Goal: Information Seeking & Learning: Learn about a topic

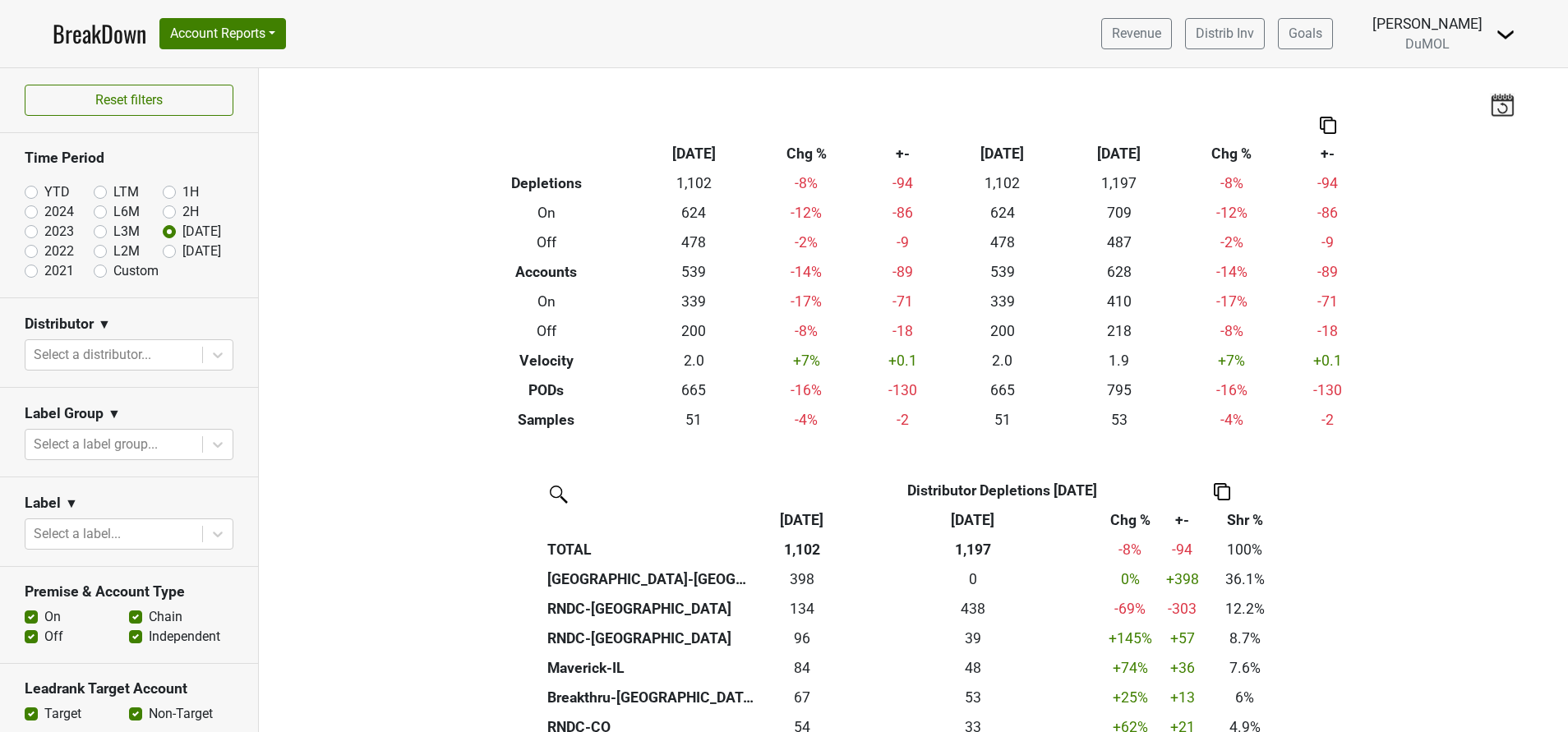
scroll to position [317, 0]
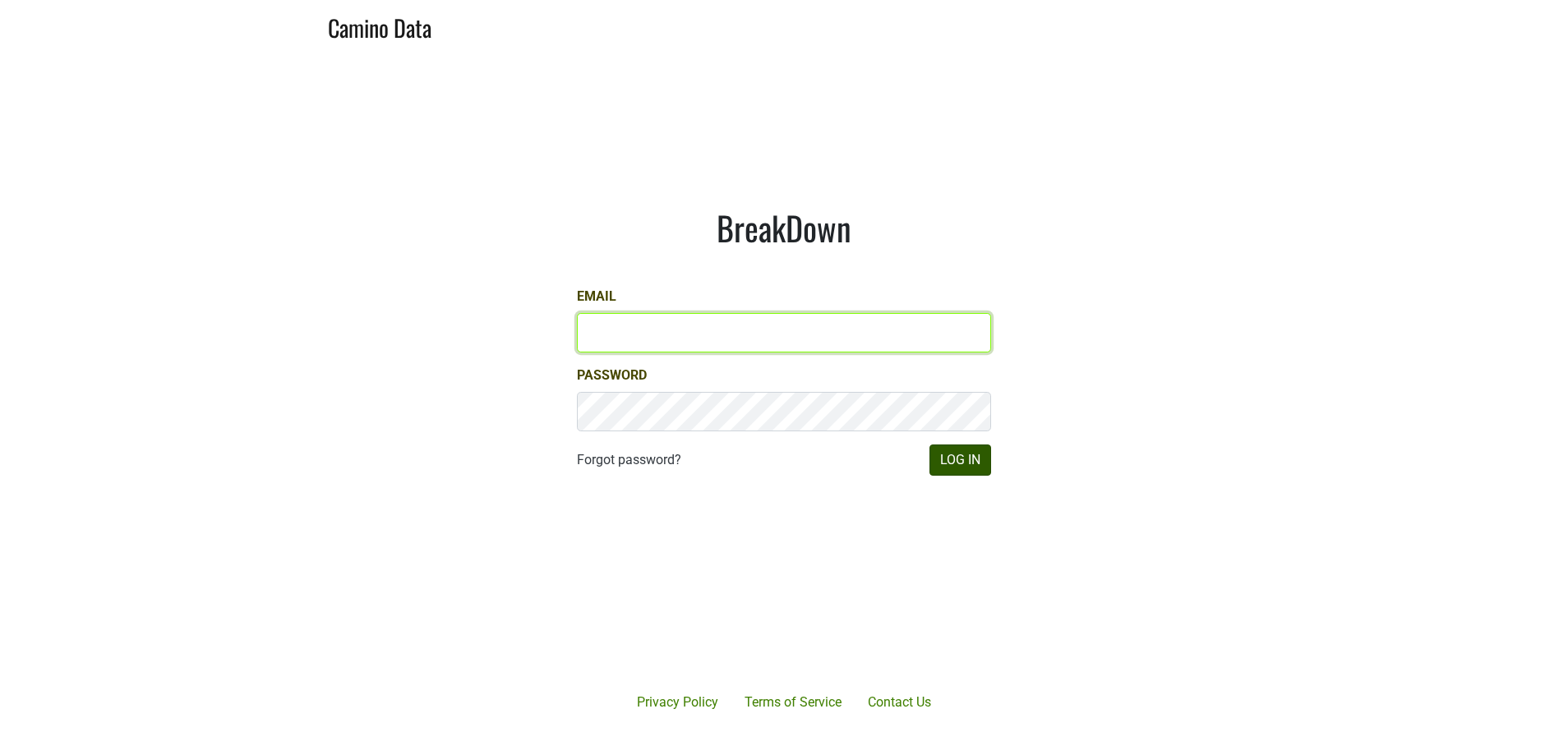
type input "susan@dumol.com"
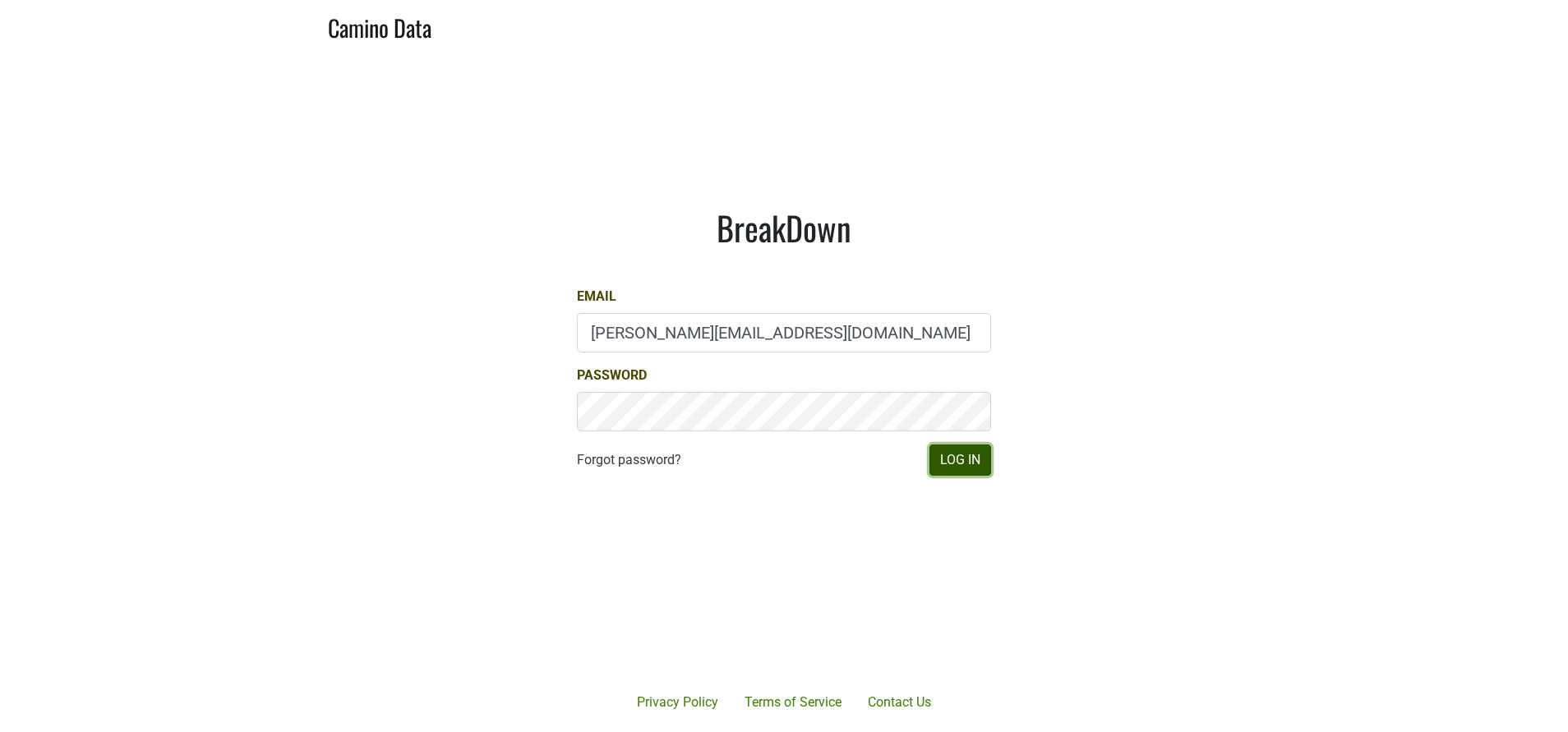
click at [959, 457] on button "Log In" at bounding box center [960, 460] width 62 height 31
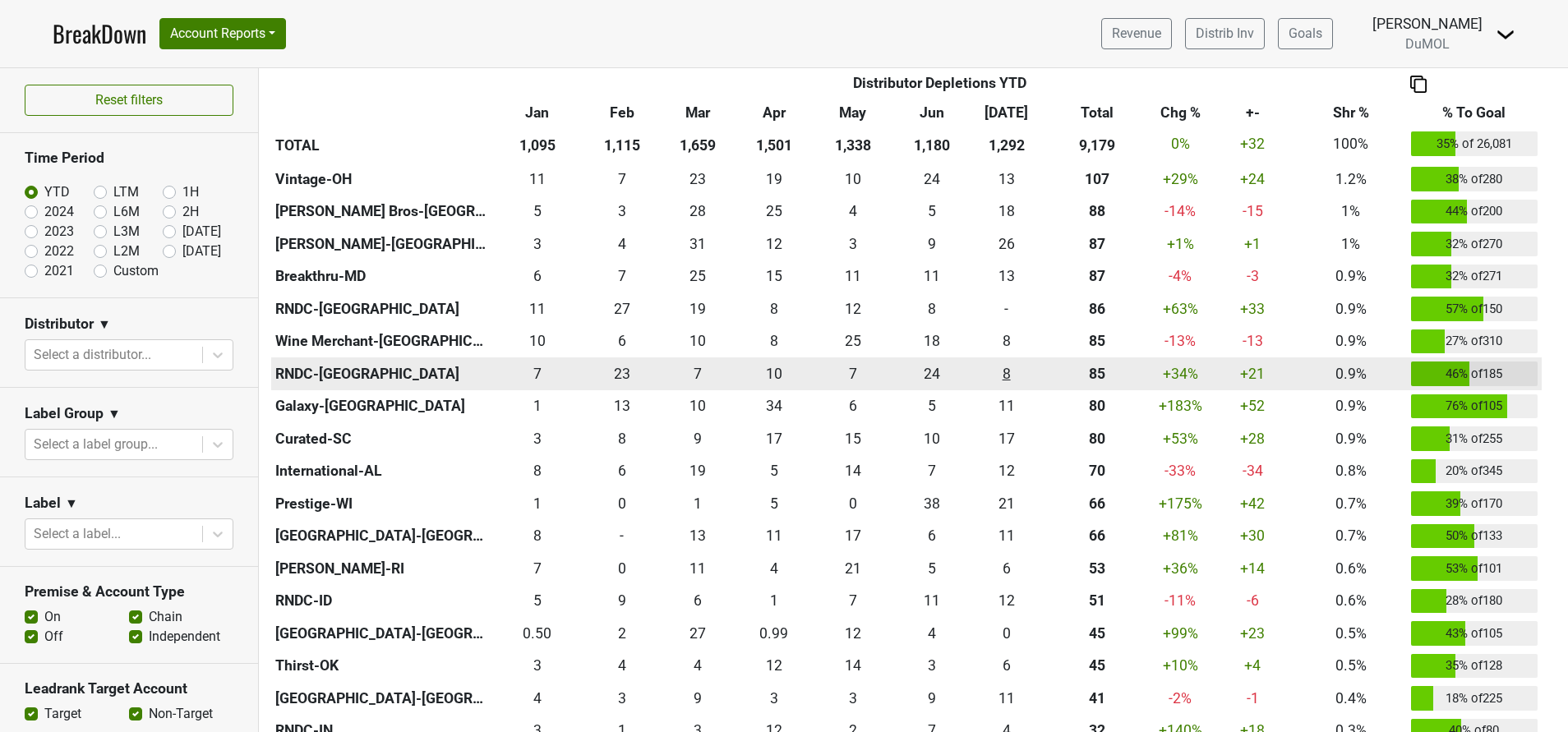
scroll to position [898, 0]
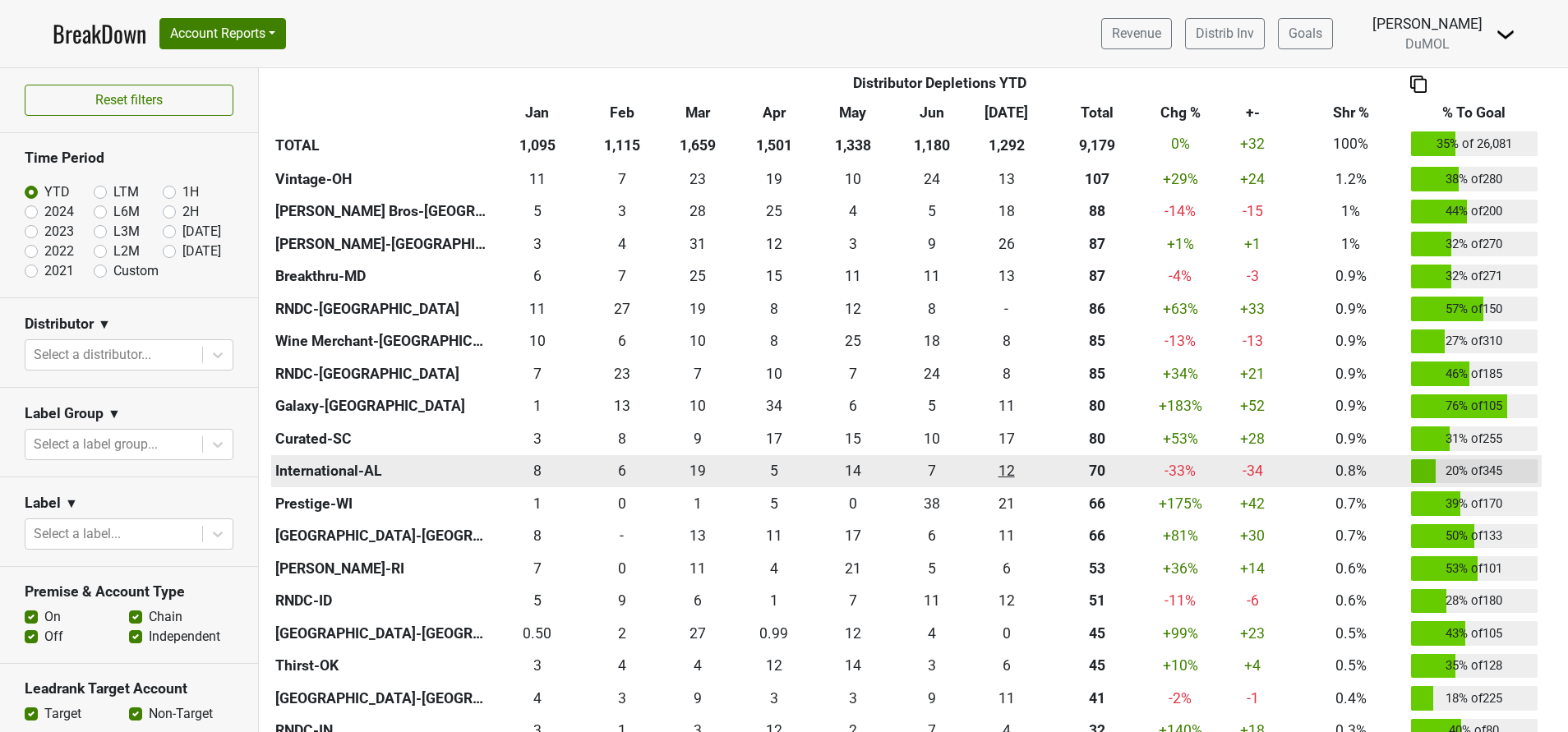
click at [1042, 480] on td "12.333 12" at bounding box center [1006, 472] width 75 height 33
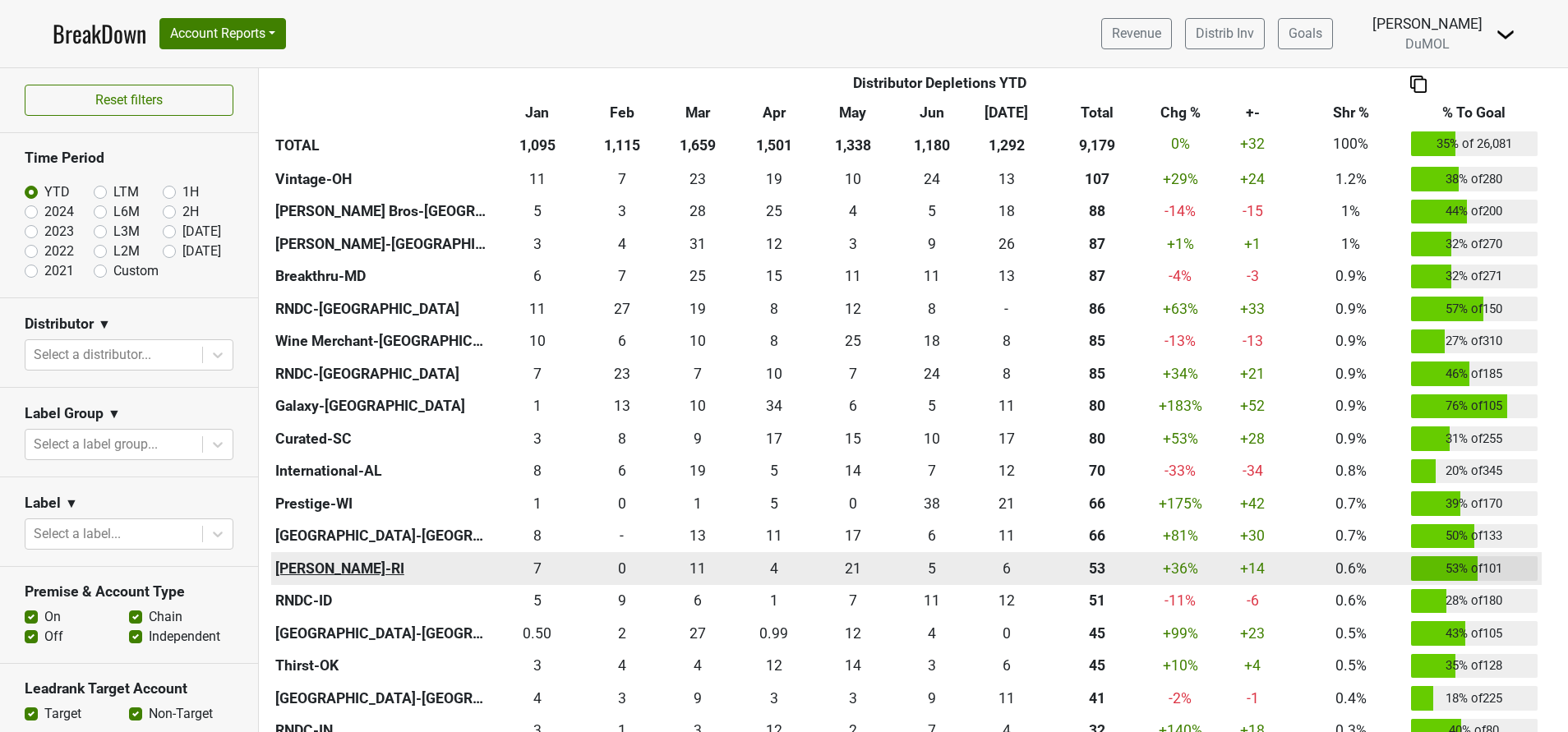
click at [434, 570] on th "MS Walker-RI" at bounding box center [381, 568] width 219 height 33
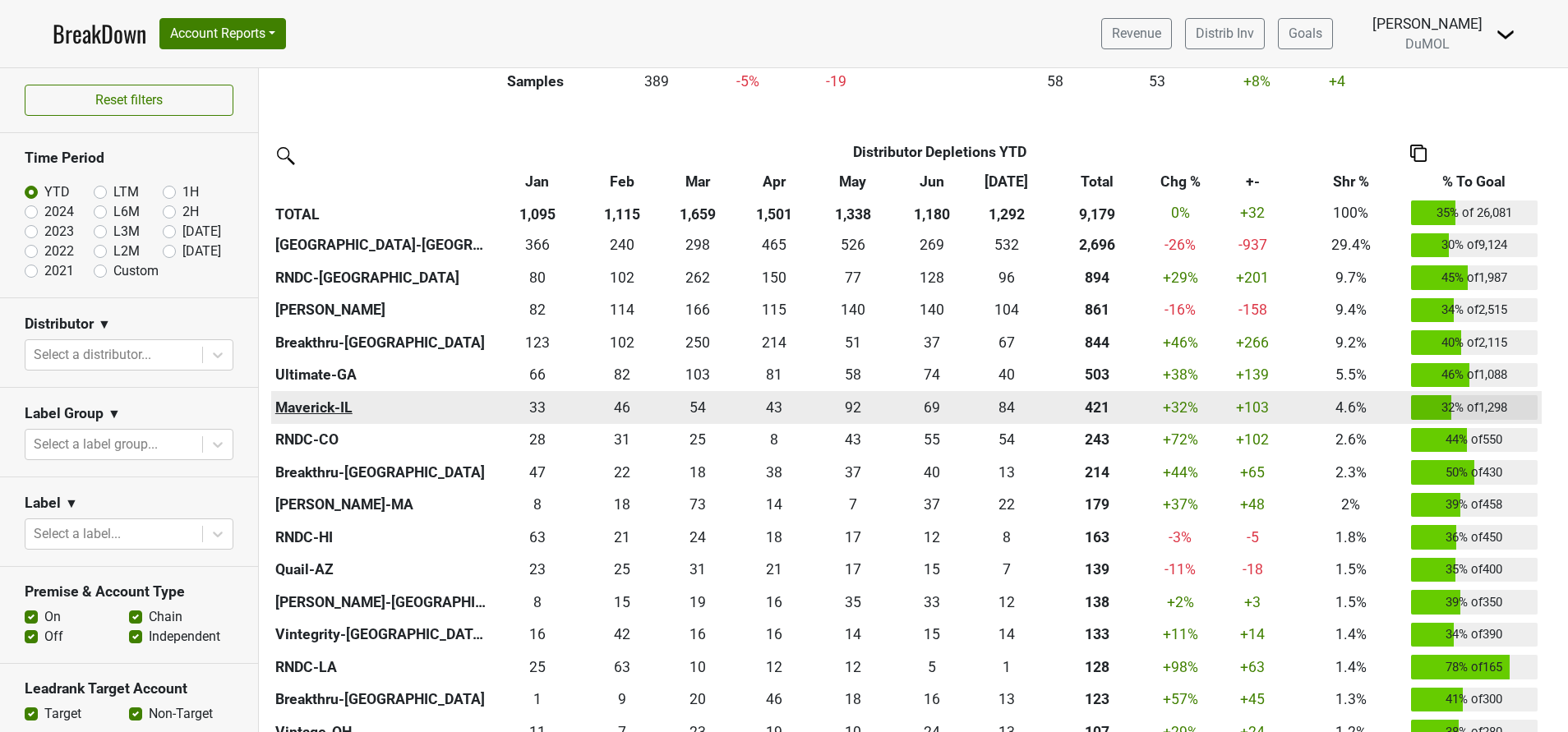
scroll to position [343, 0]
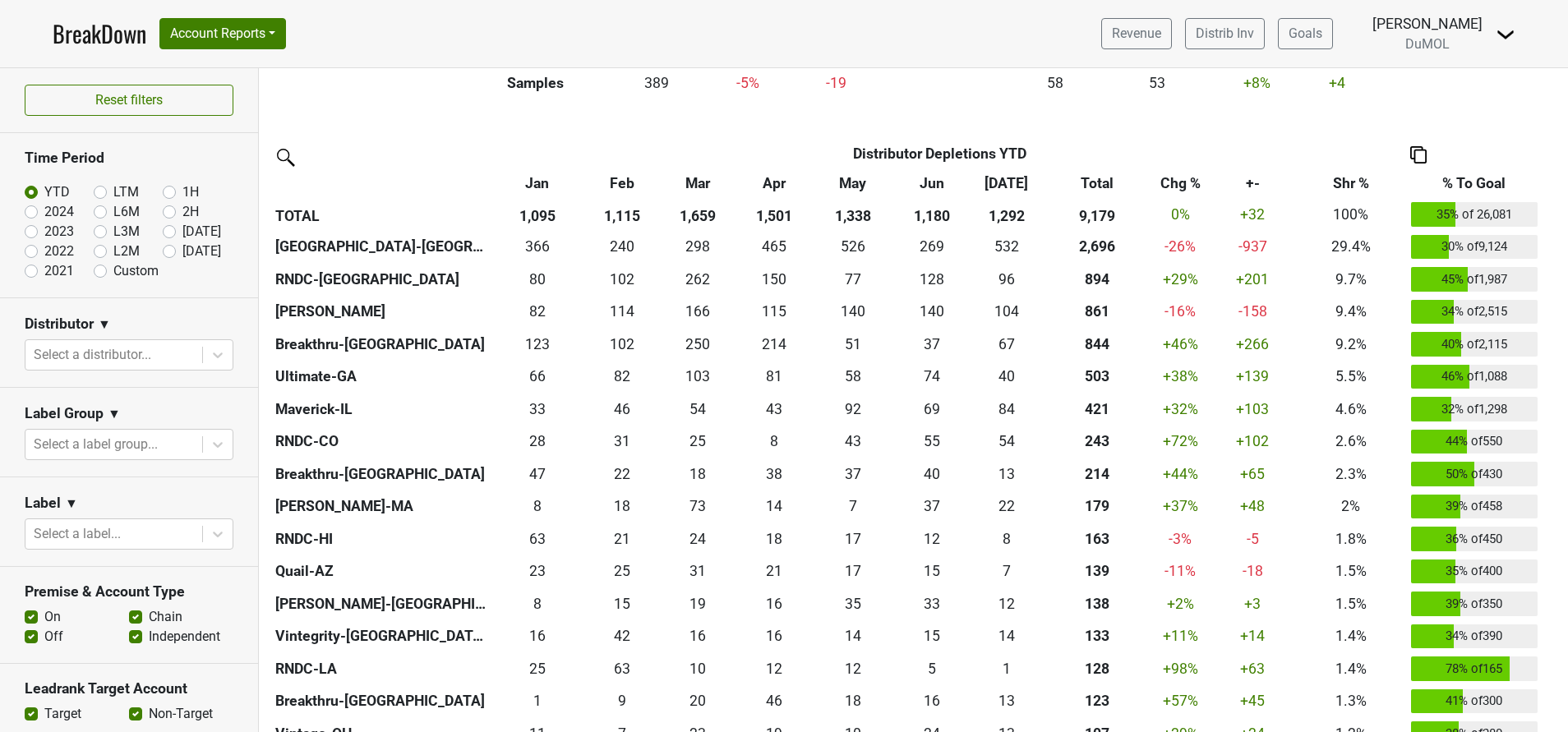
click at [182, 251] on label "[DATE]" at bounding box center [201, 251] width 39 height 20
click at [162, 251] on input "[DATE]" at bounding box center [195, 249] width 66 height 16
radio input "true"
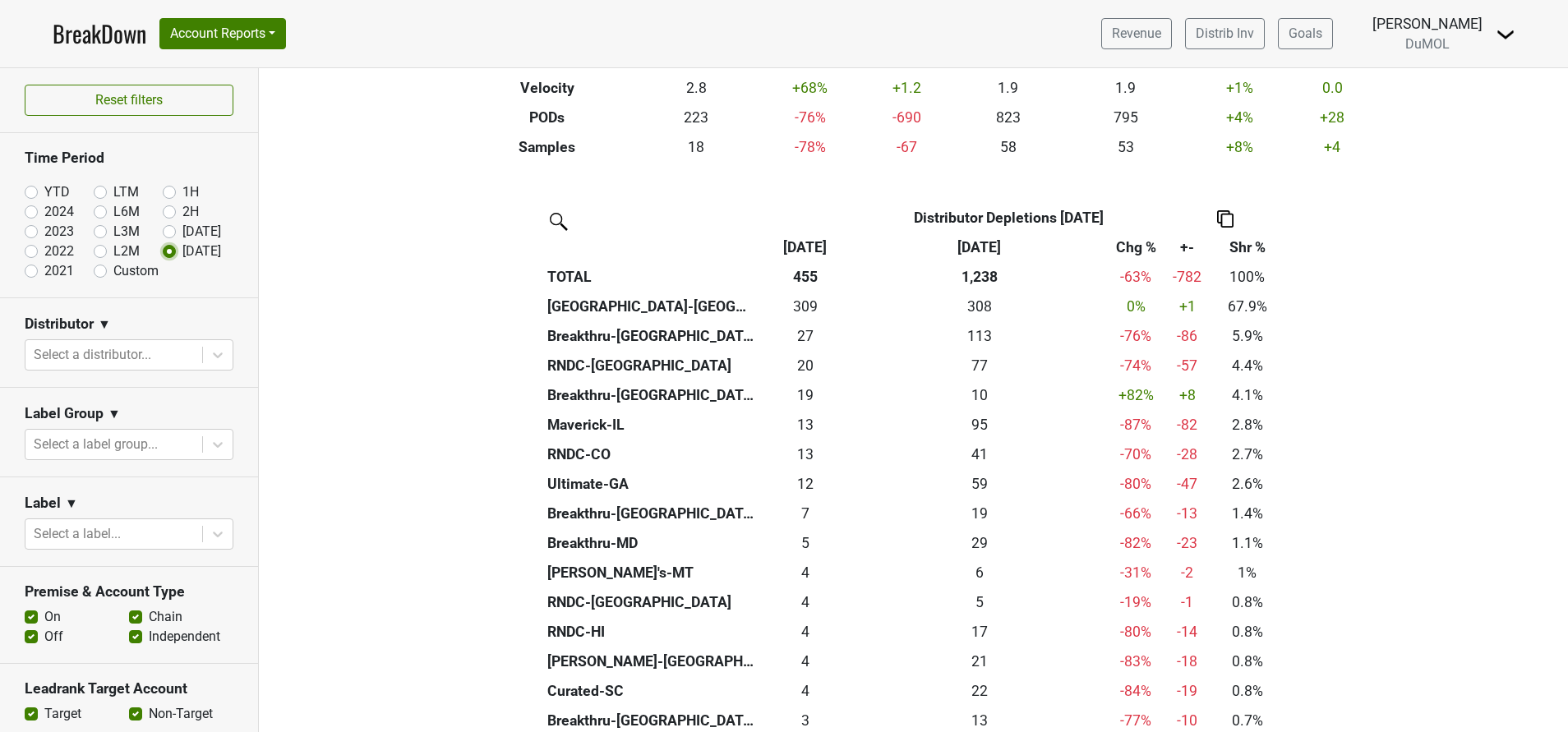
scroll to position [271, 0]
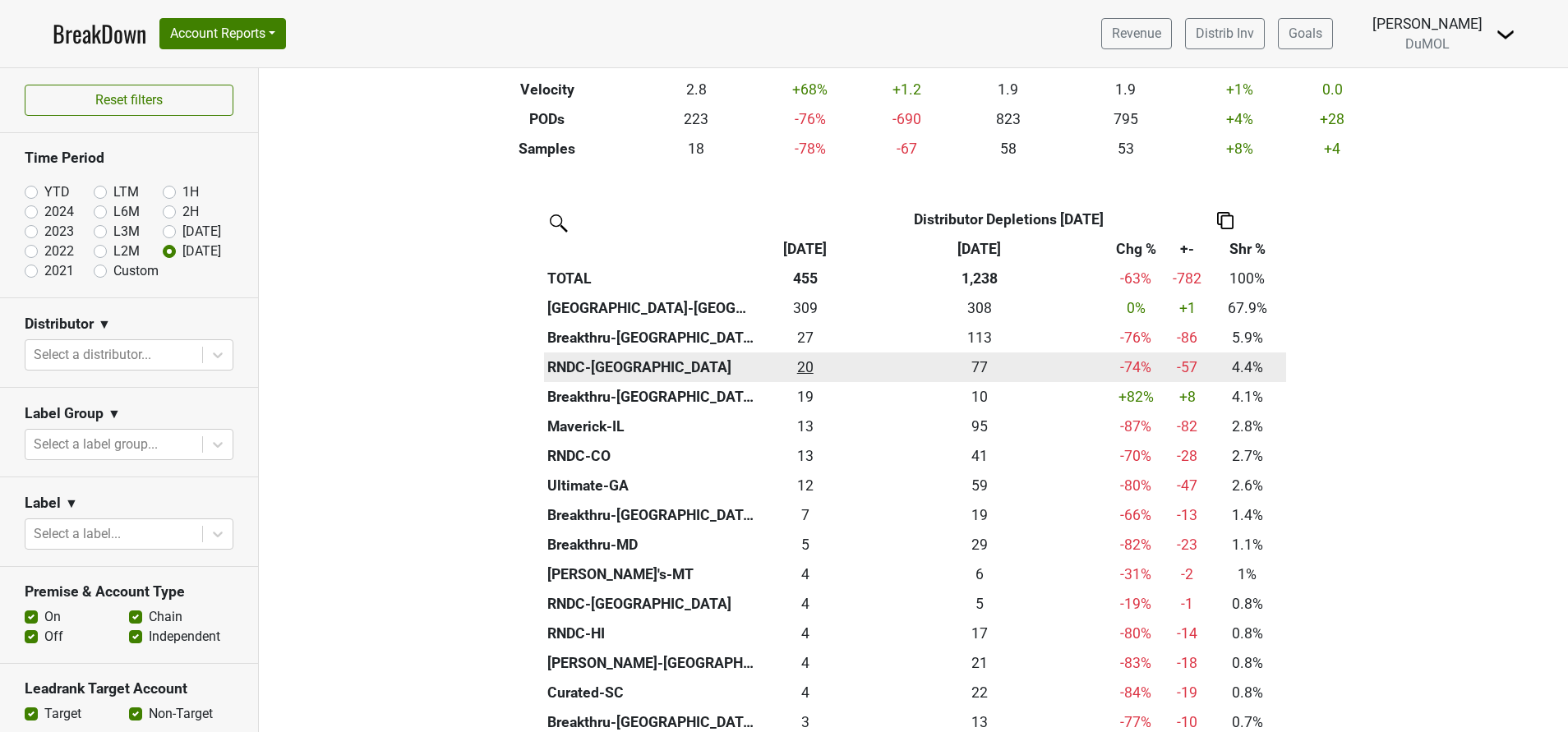
click at [794, 366] on div "20 20" at bounding box center [804, 367] width 87 height 21
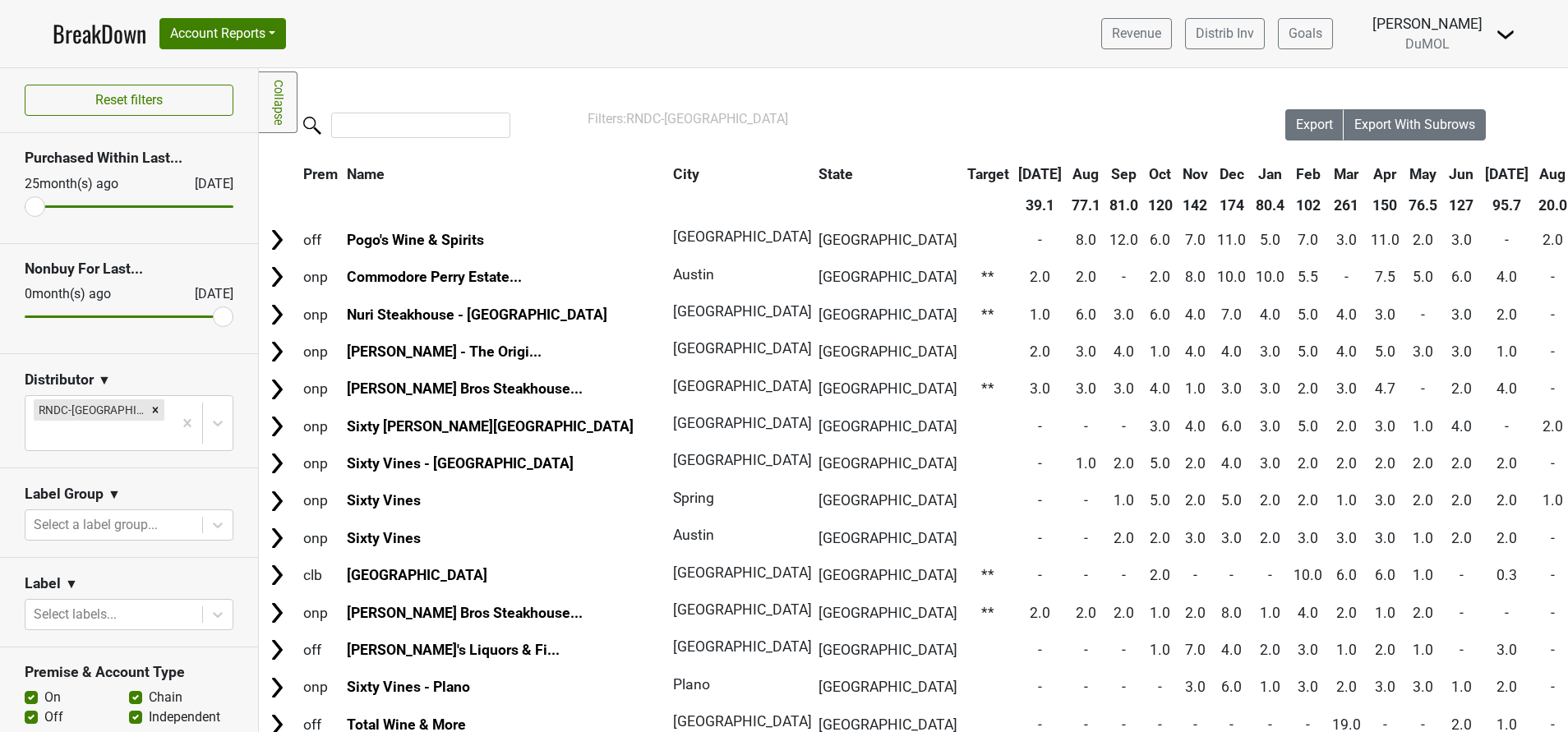
click at [1534, 178] on th "Aug" at bounding box center [1552, 175] width 37 height 30
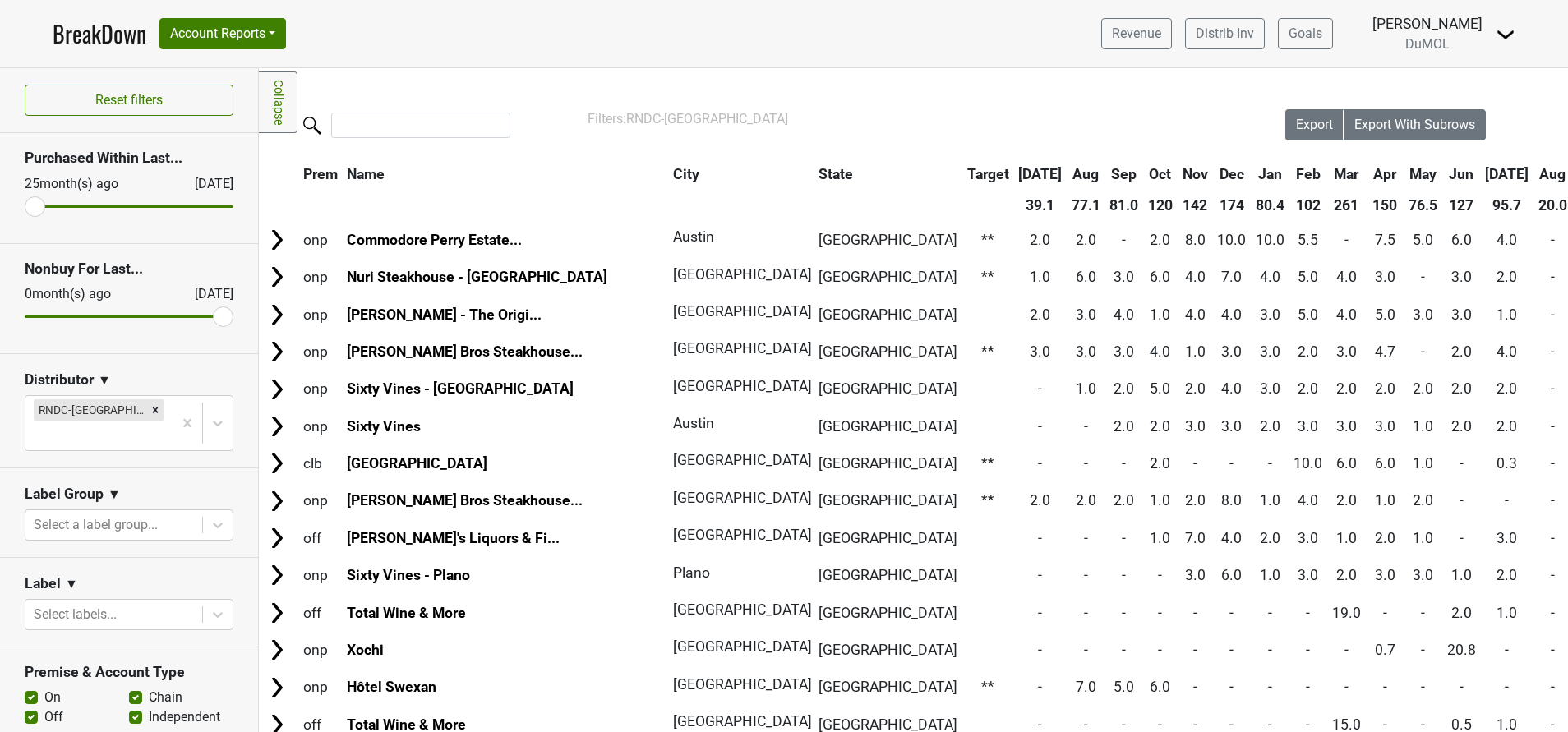
click at [1534, 178] on th "Aug" at bounding box center [1552, 175] width 37 height 30
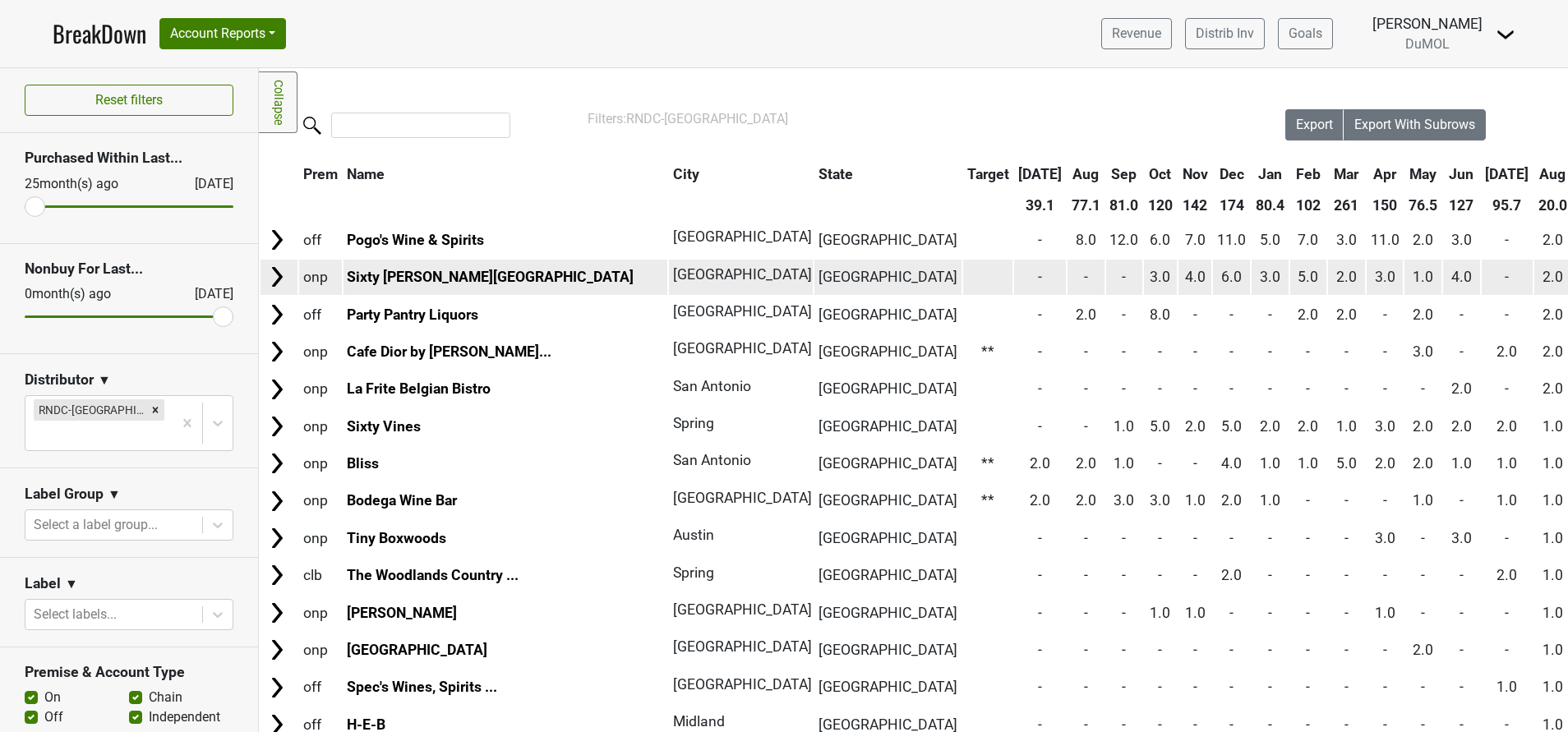
scroll to position [108, 0]
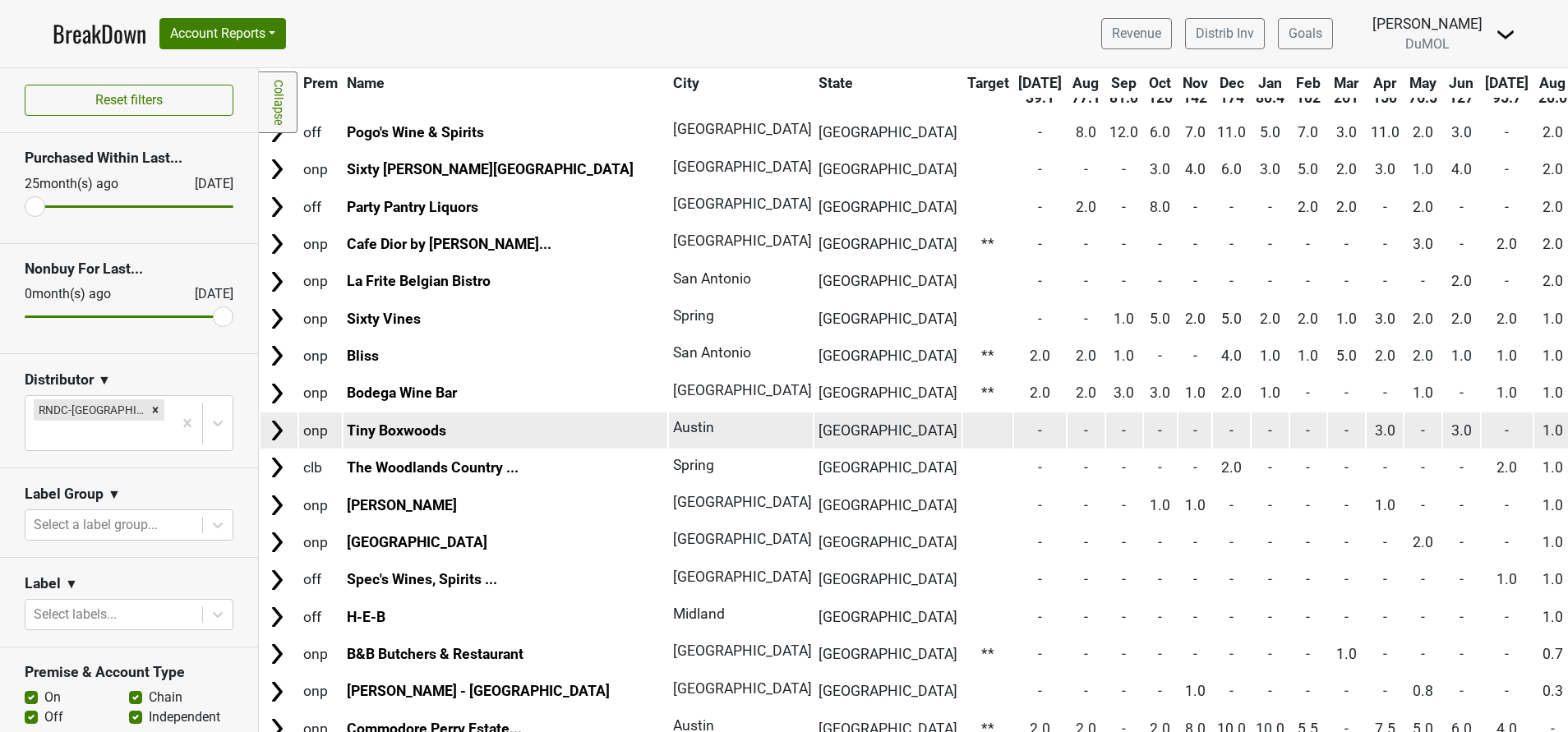
click at [275, 428] on img at bounding box center [276, 431] width 25 height 25
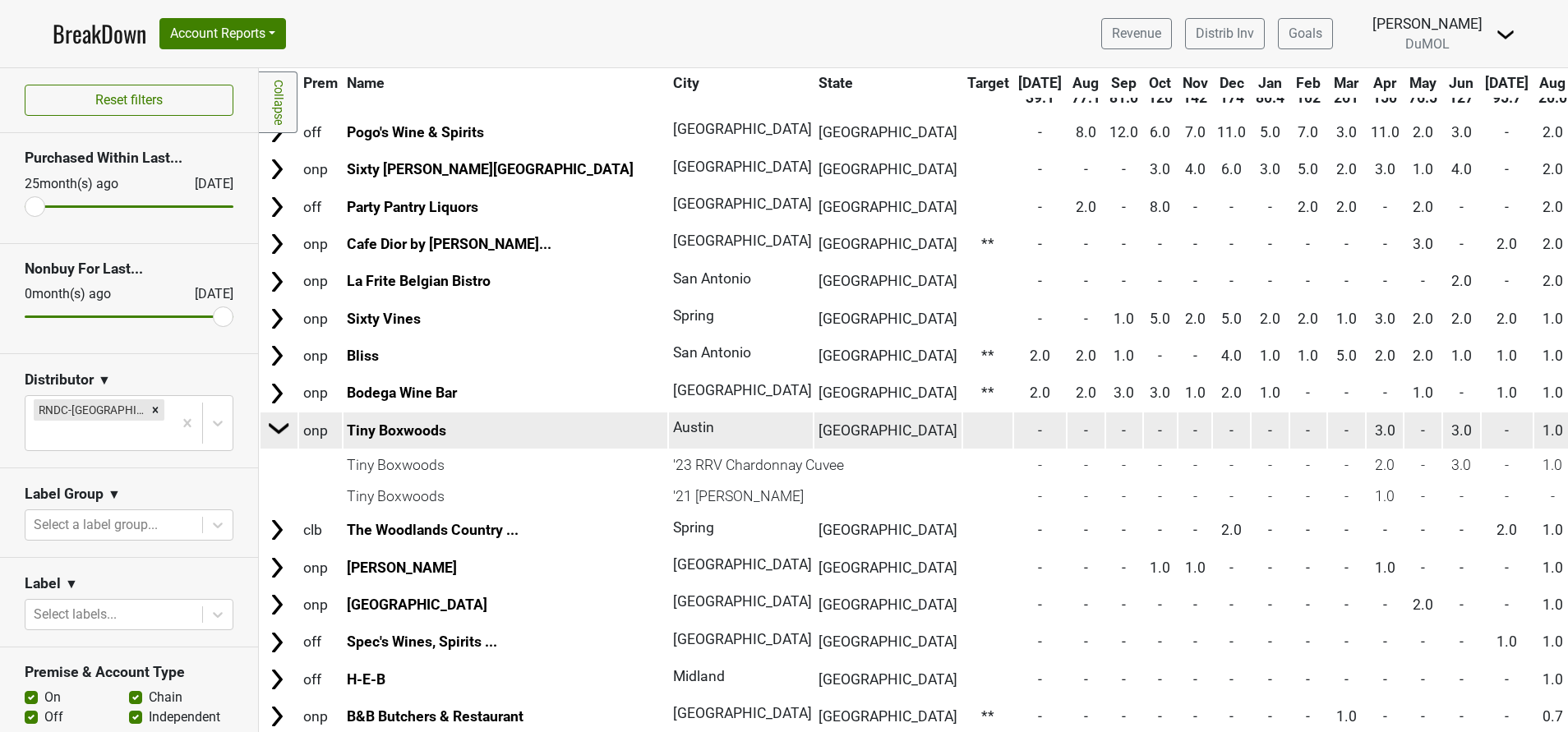
click at [275, 428] on img at bounding box center [279, 428] width 25 height 25
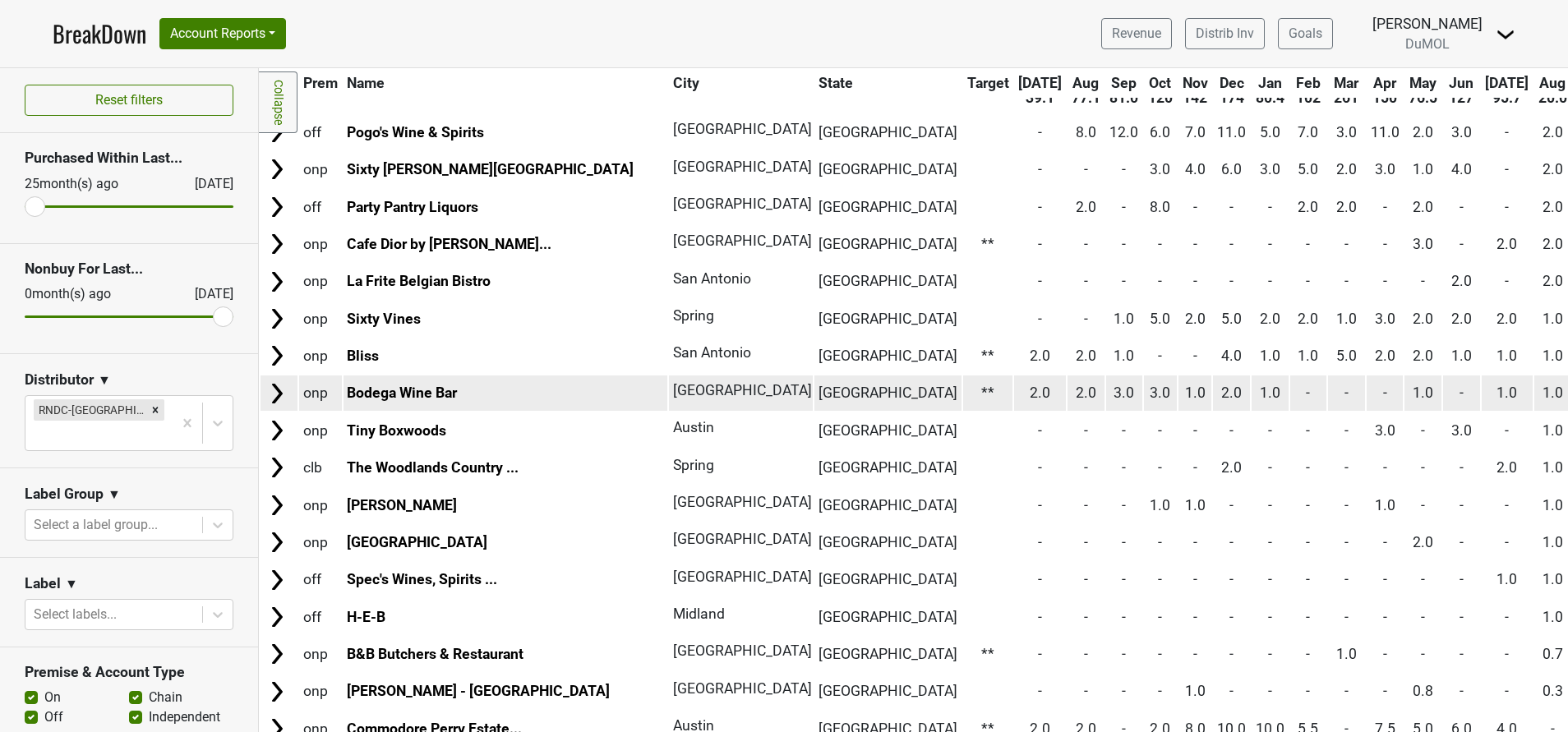
click at [274, 381] on img at bounding box center [276, 393] width 25 height 25
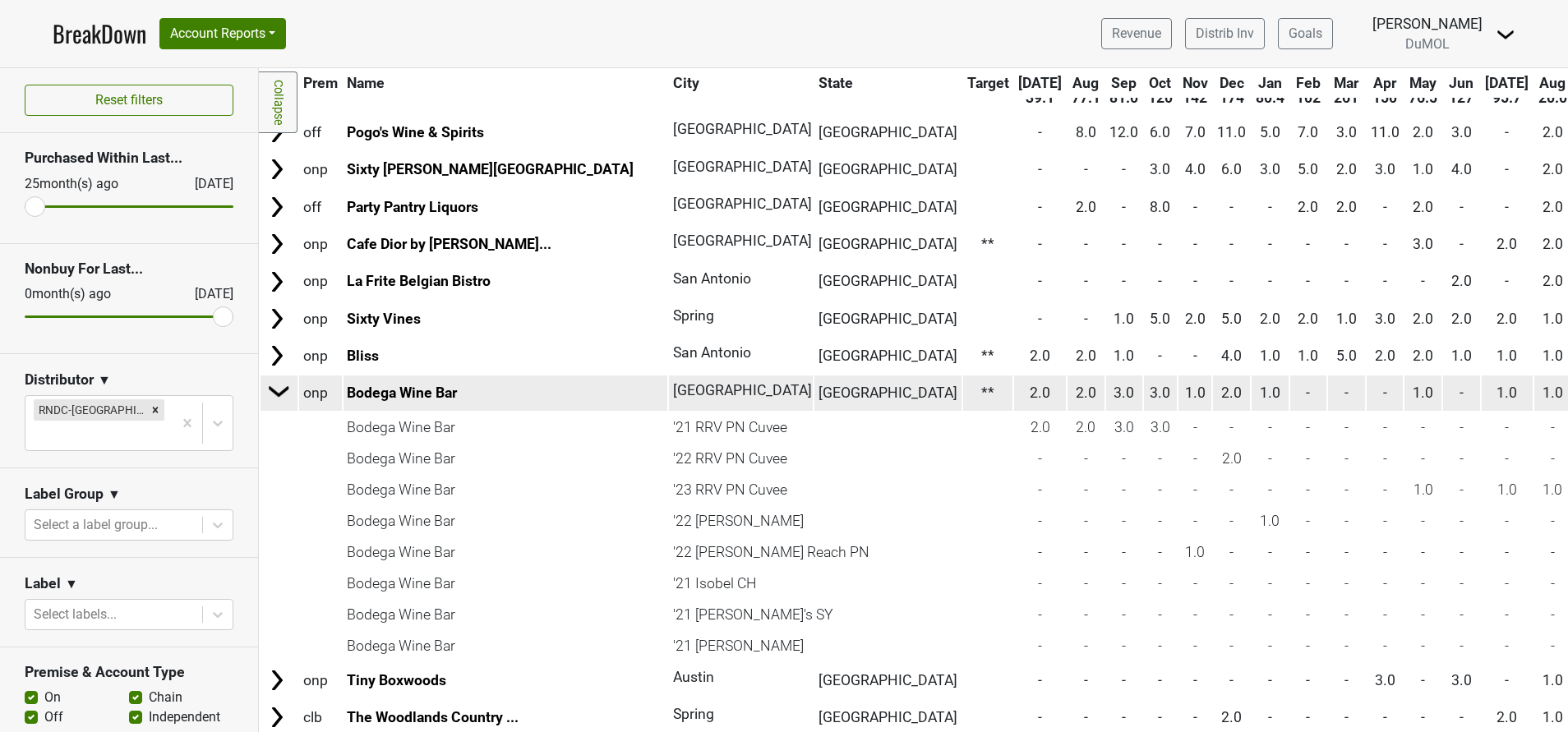
click at [274, 381] on img at bounding box center [279, 391] width 25 height 25
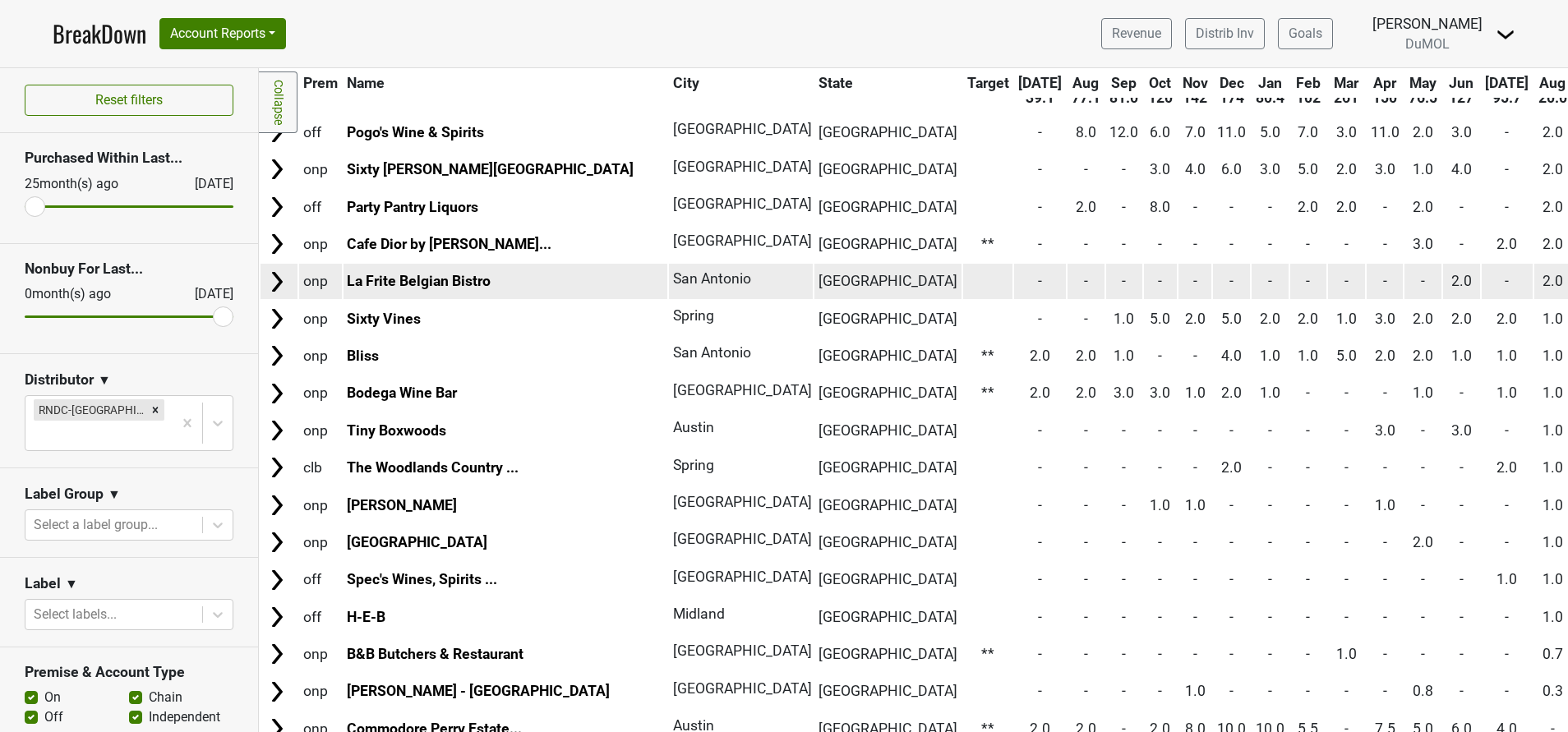
click at [281, 285] on img at bounding box center [276, 281] width 25 height 25
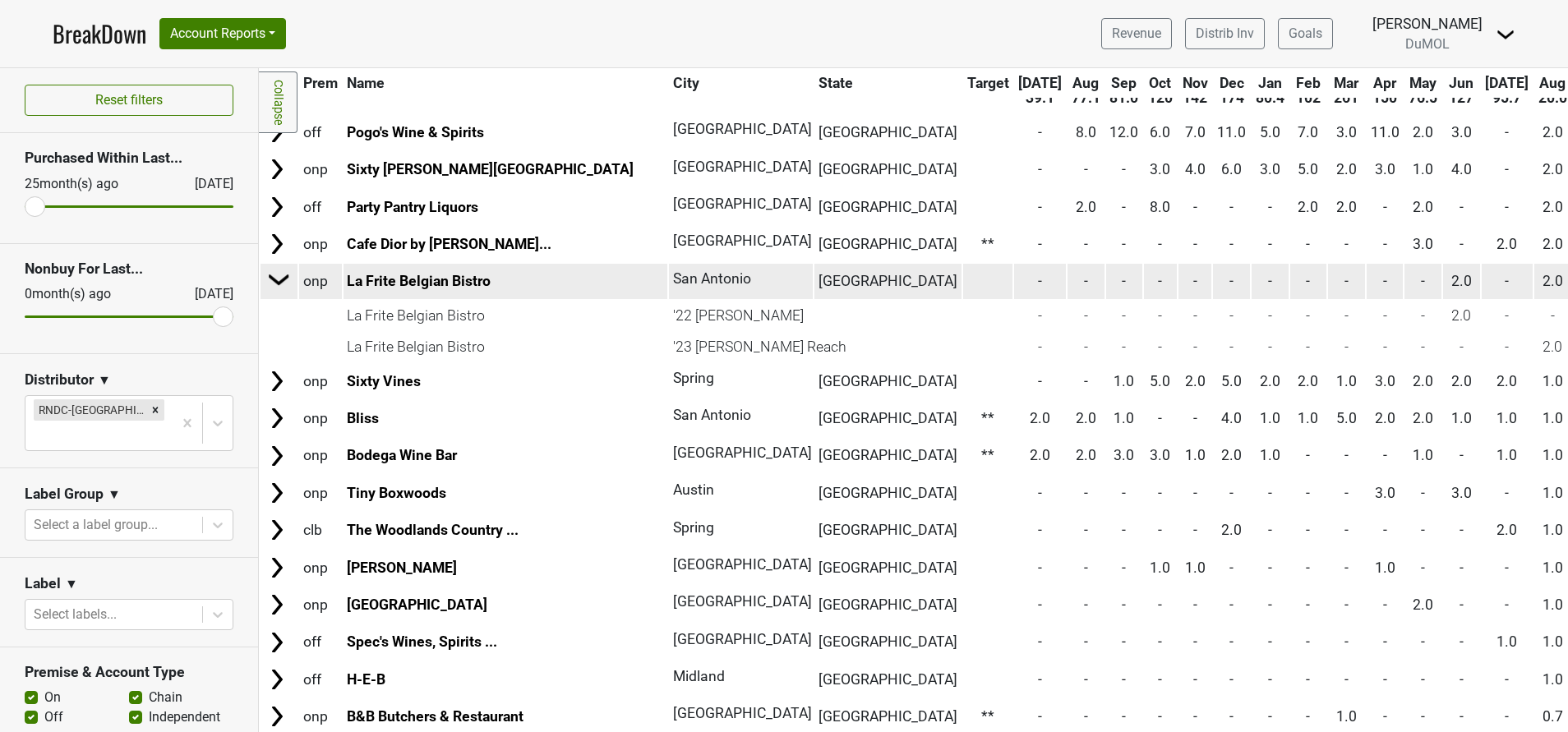
click at [281, 285] on img at bounding box center [279, 279] width 25 height 25
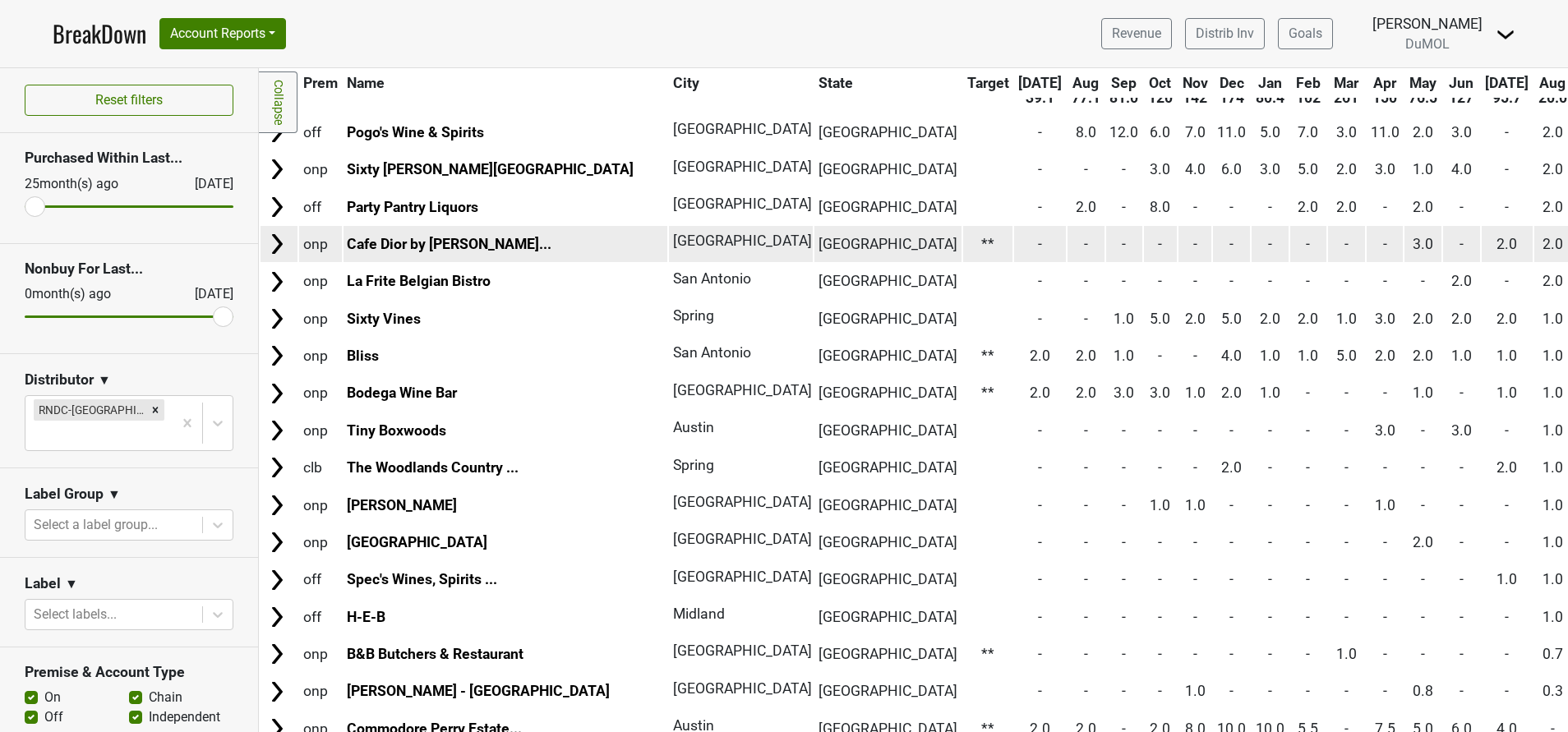
click at [282, 239] on img at bounding box center [276, 243] width 25 height 25
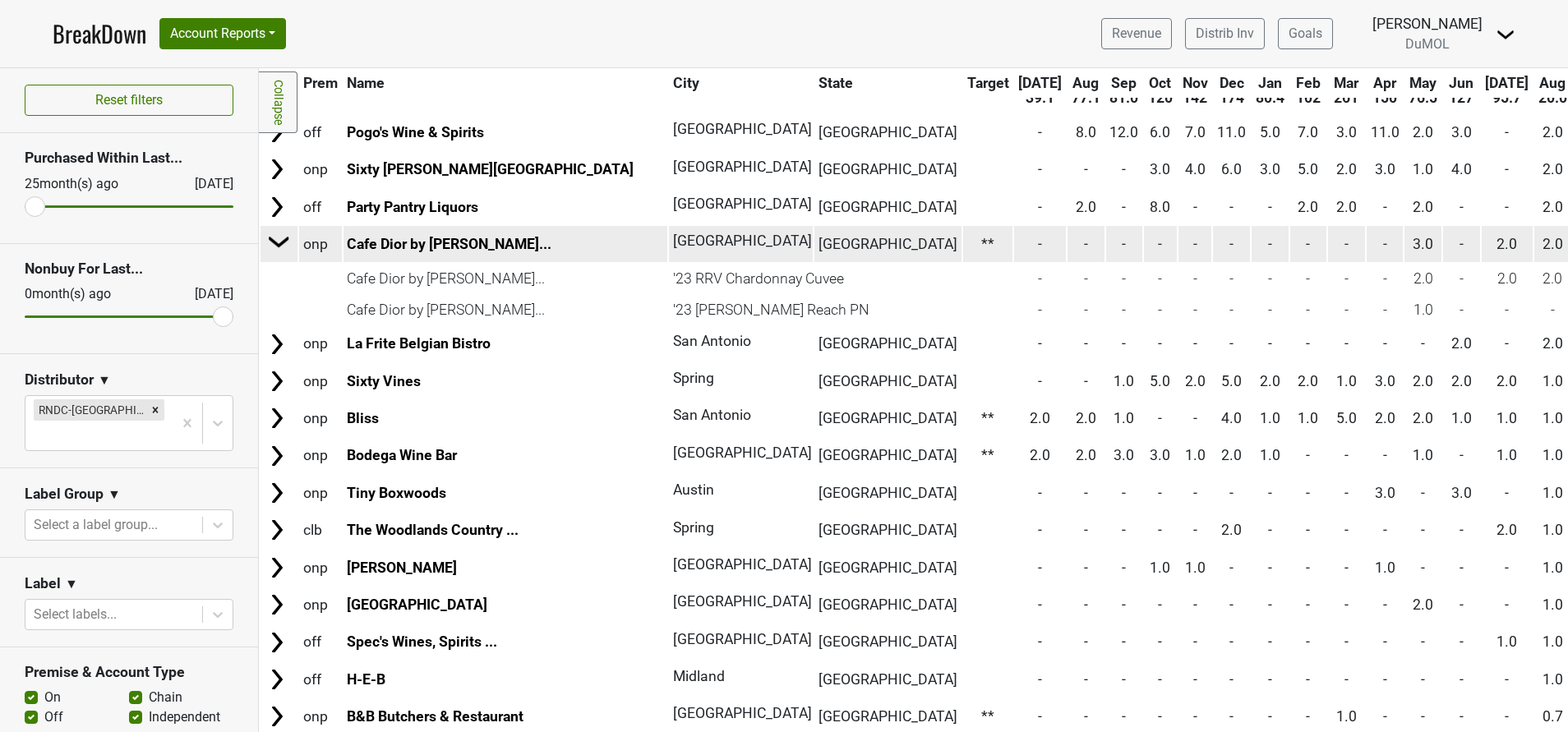
click at [272, 243] on img at bounding box center [279, 241] width 25 height 25
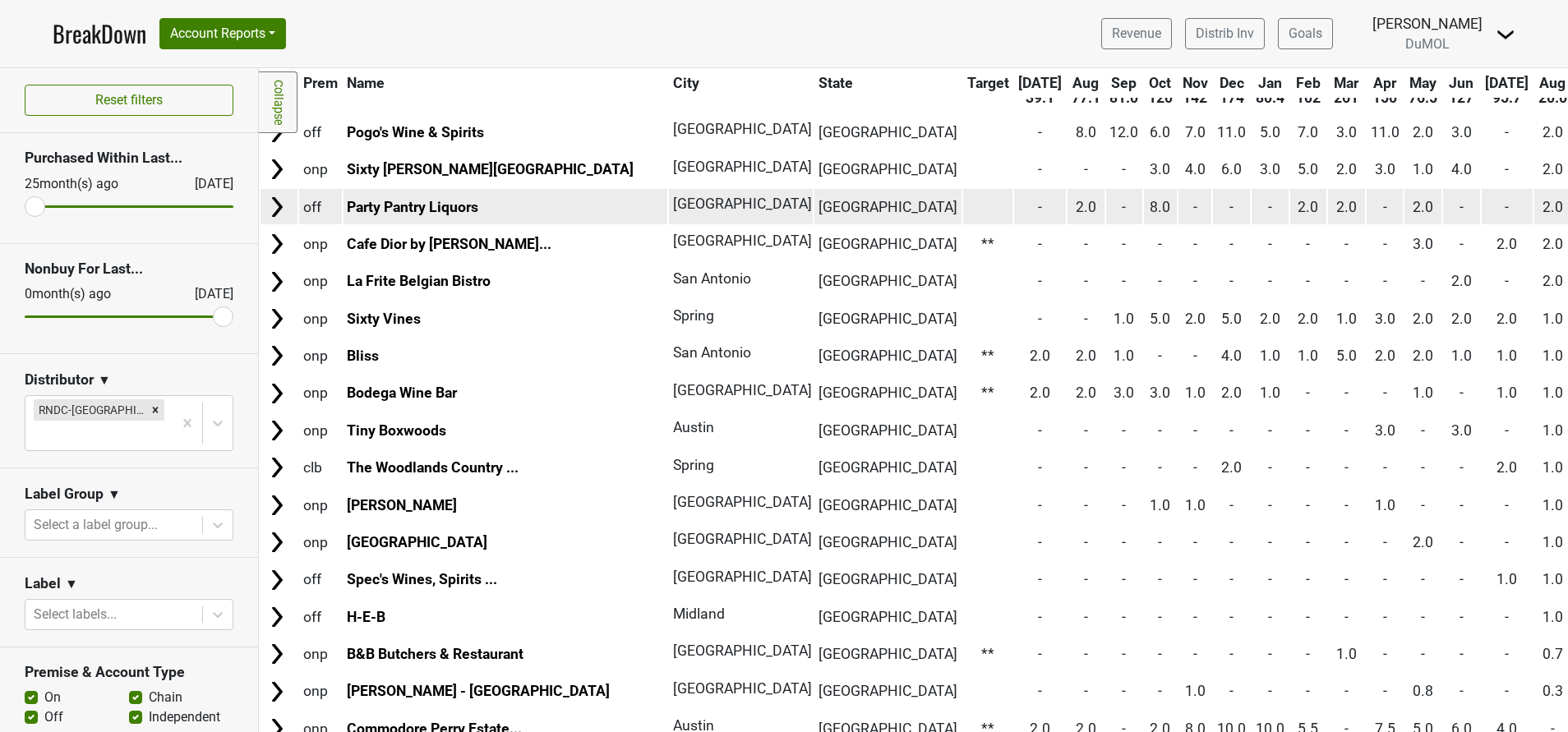
click at [276, 206] on img at bounding box center [276, 206] width 25 height 25
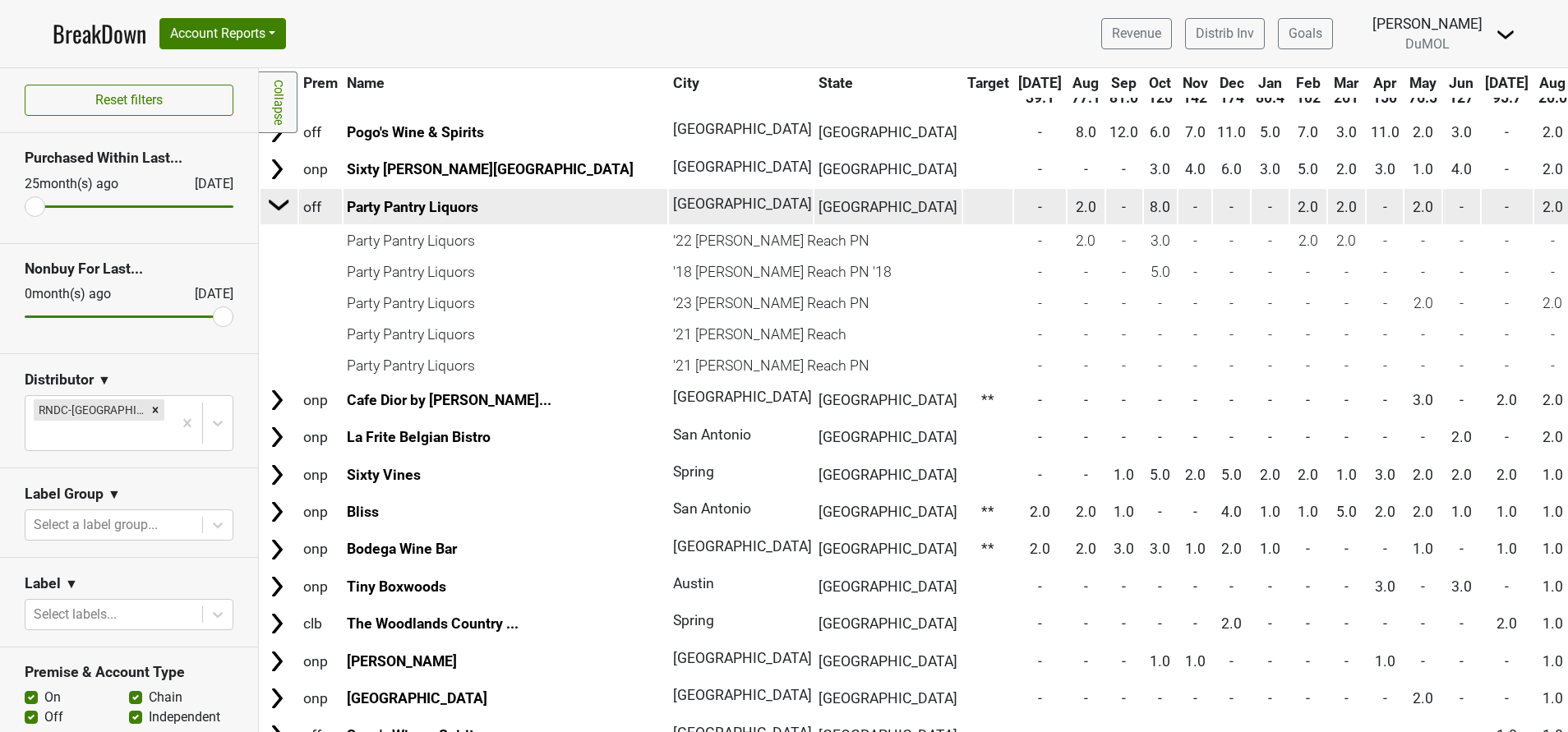
click at [277, 209] on img at bounding box center [279, 204] width 25 height 25
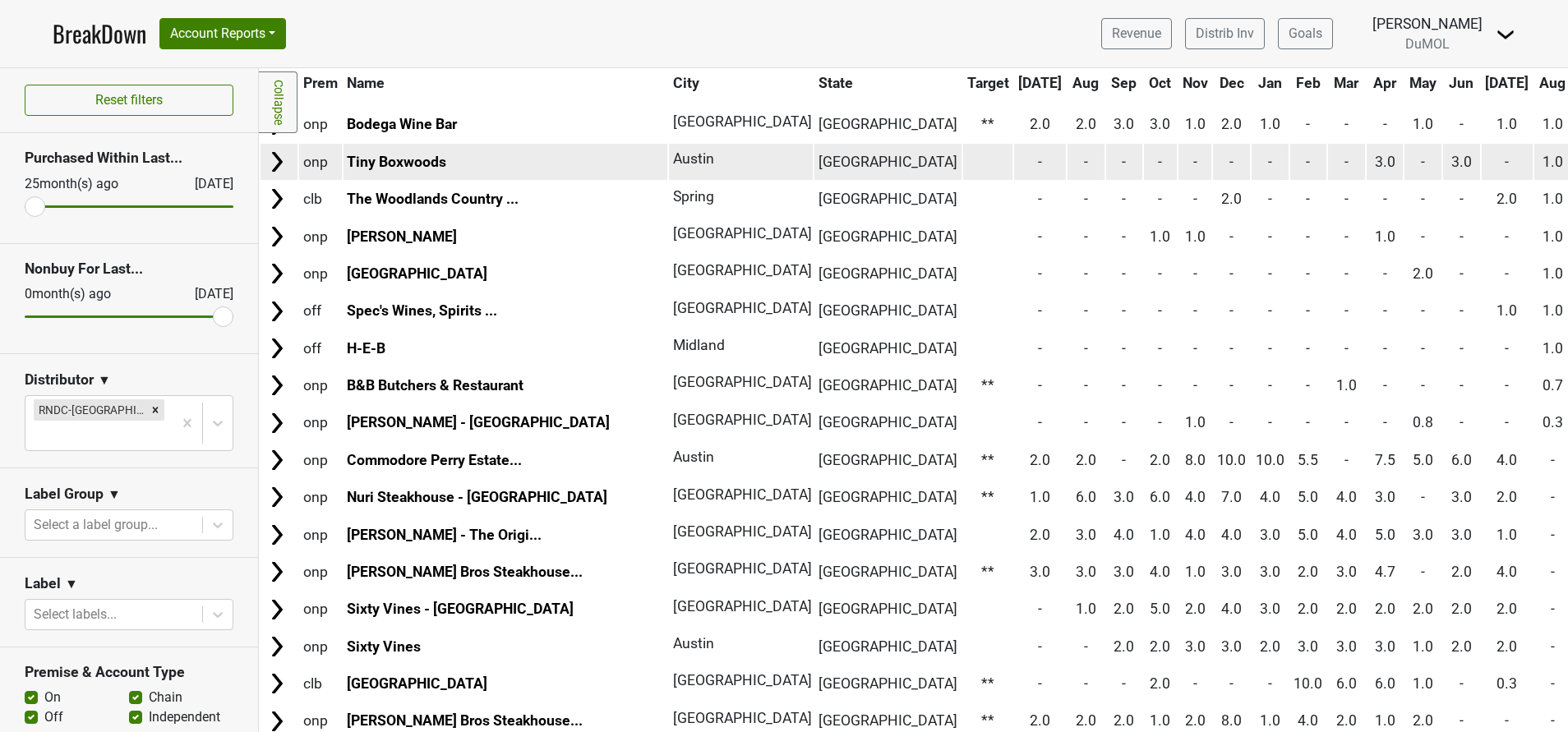
scroll to position [391, 0]
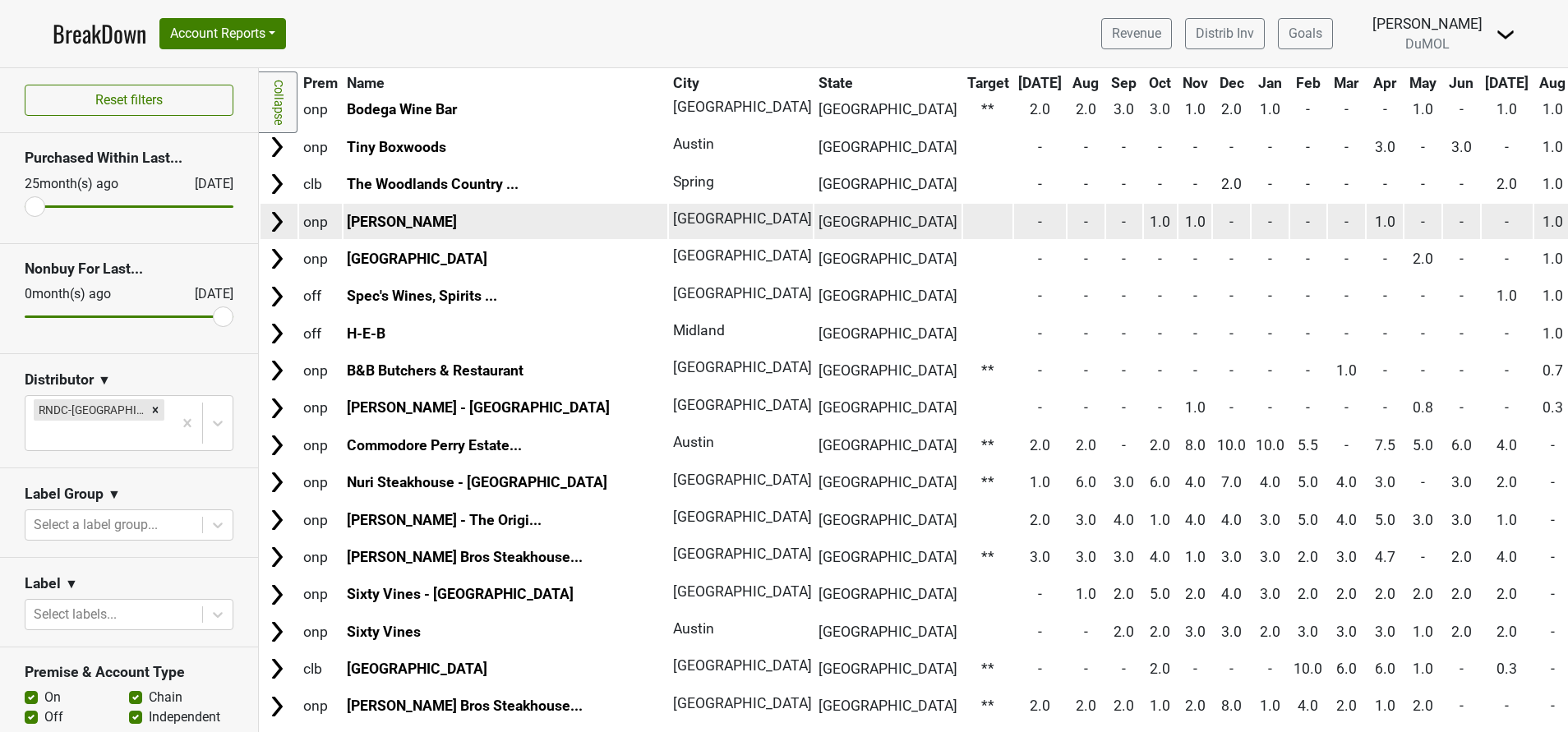
click at [275, 222] on img at bounding box center [276, 221] width 25 height 25
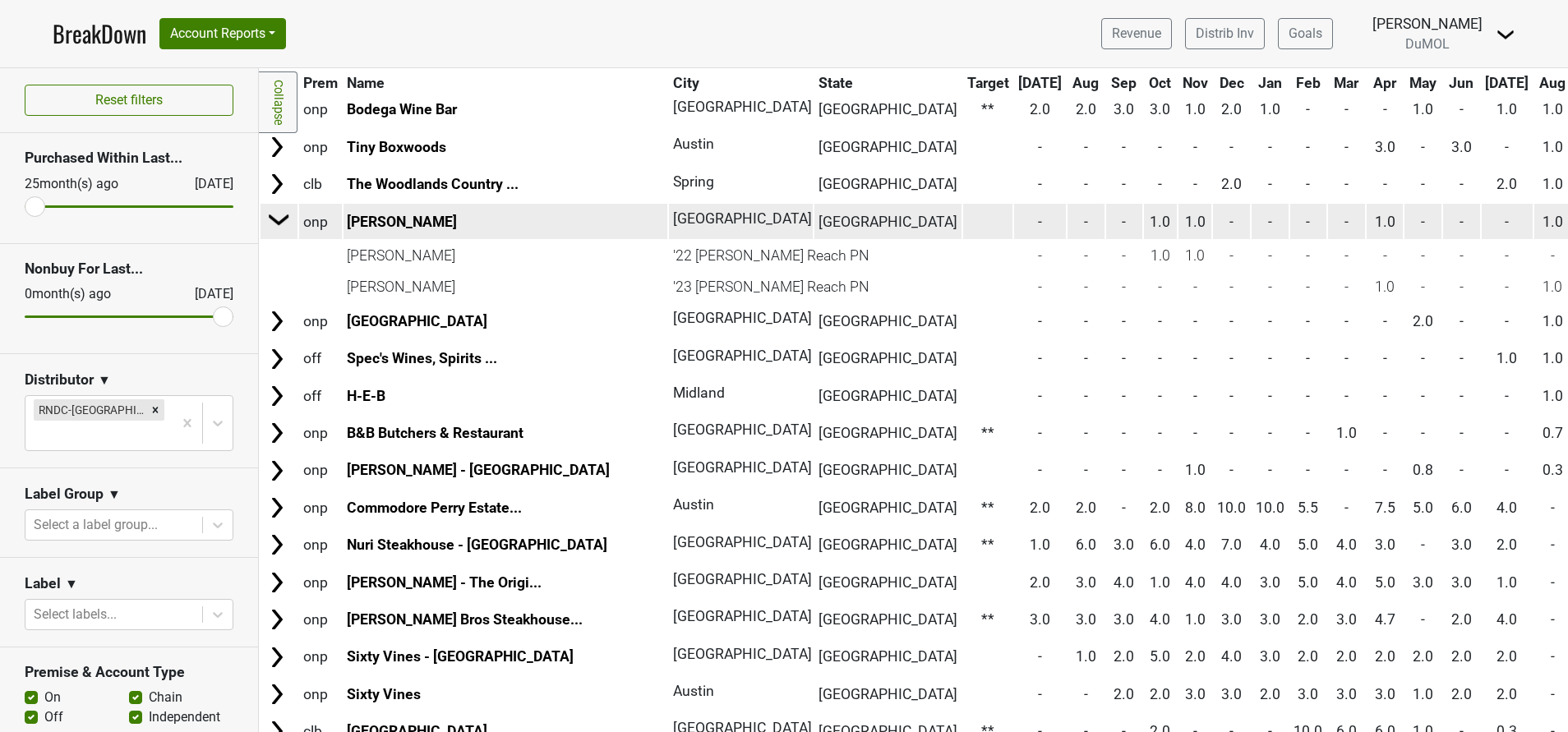
click at [277, 217] on img at bounding box center [279, 219] width 25 height 25
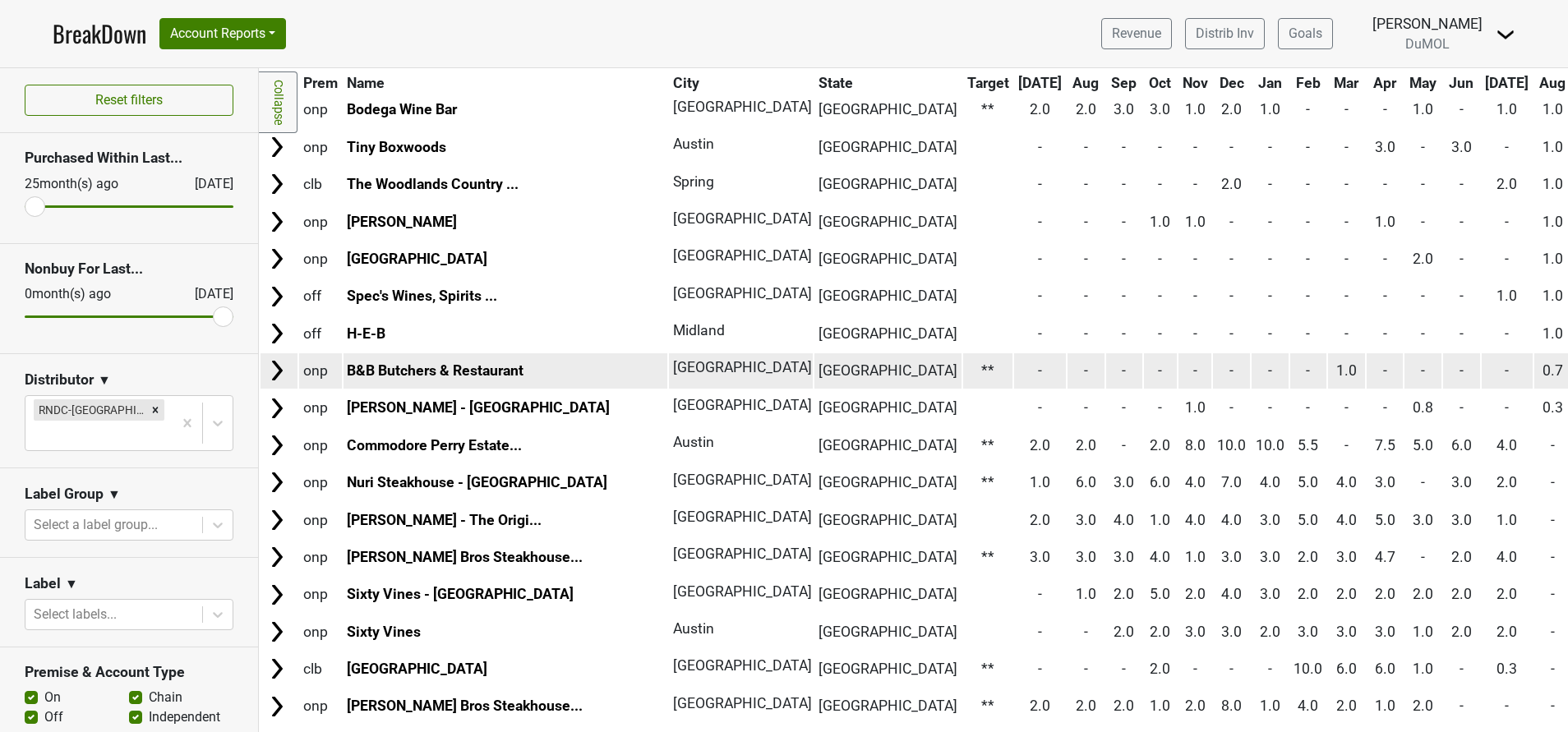
click at [273, 358] on td at bounding box center [278, 370] width 37 height 35
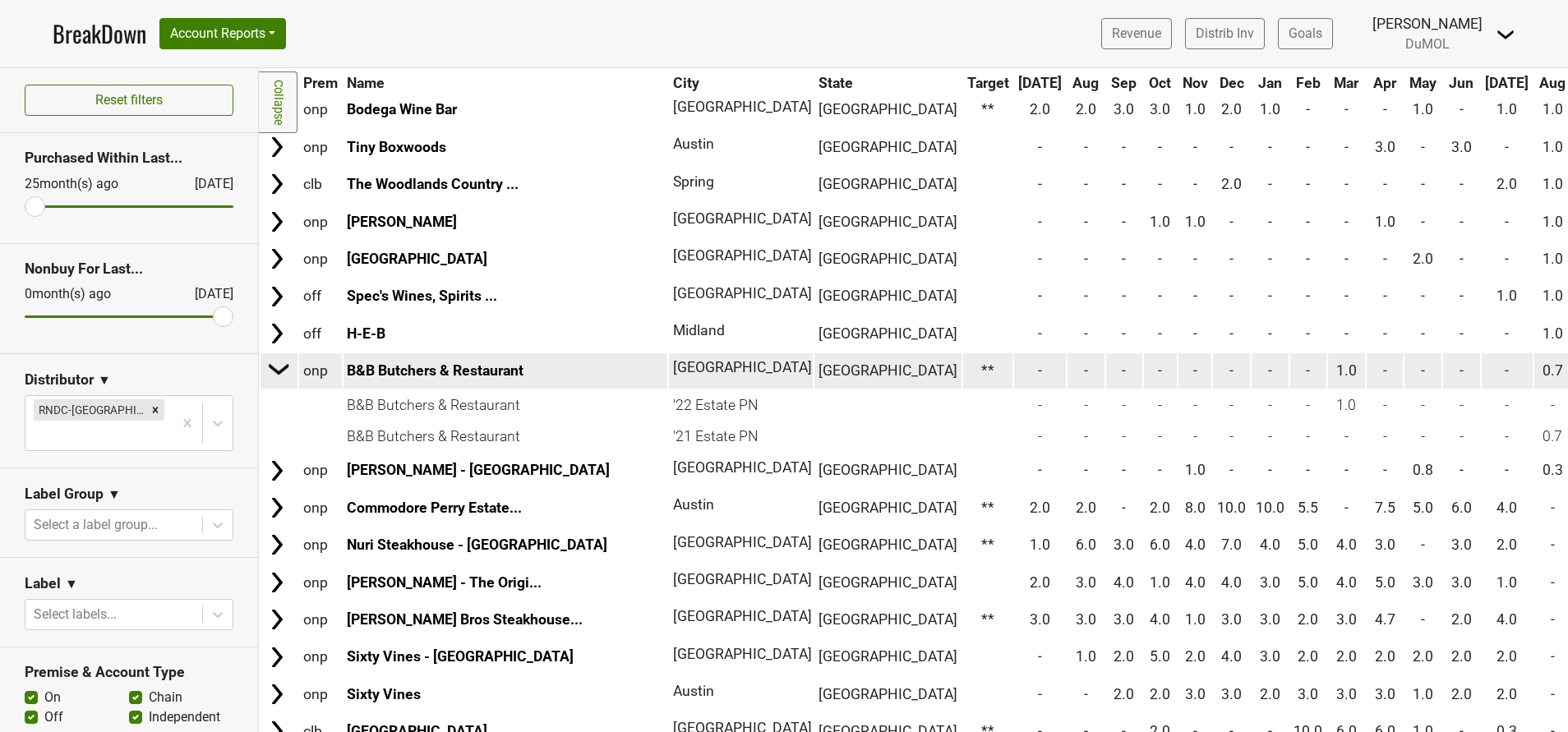
click at [273, 358] on img at bounding box center [279, 369] width 25 height 25
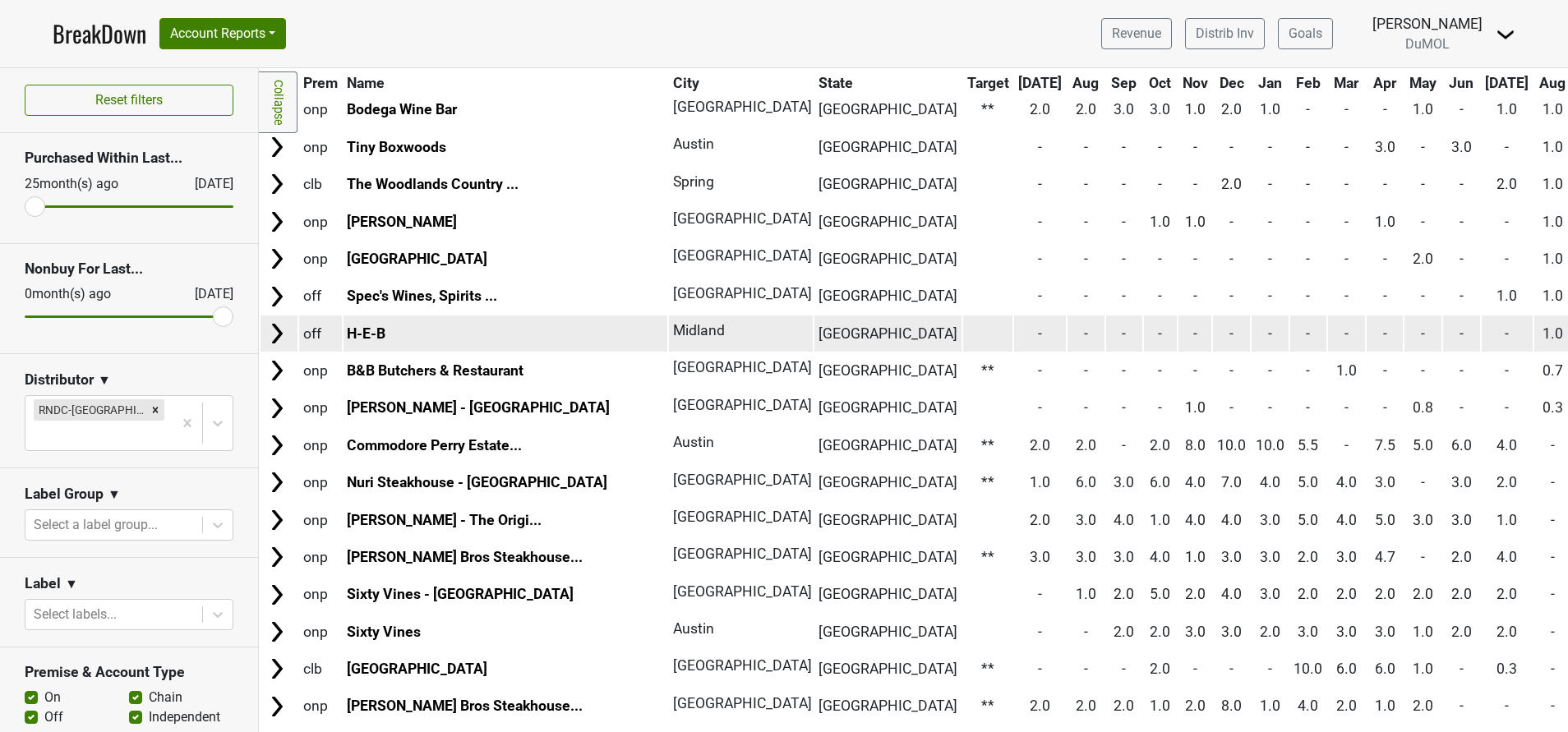
click at [273, 335] on img at bounding box center [276, 333] width 25 height 25
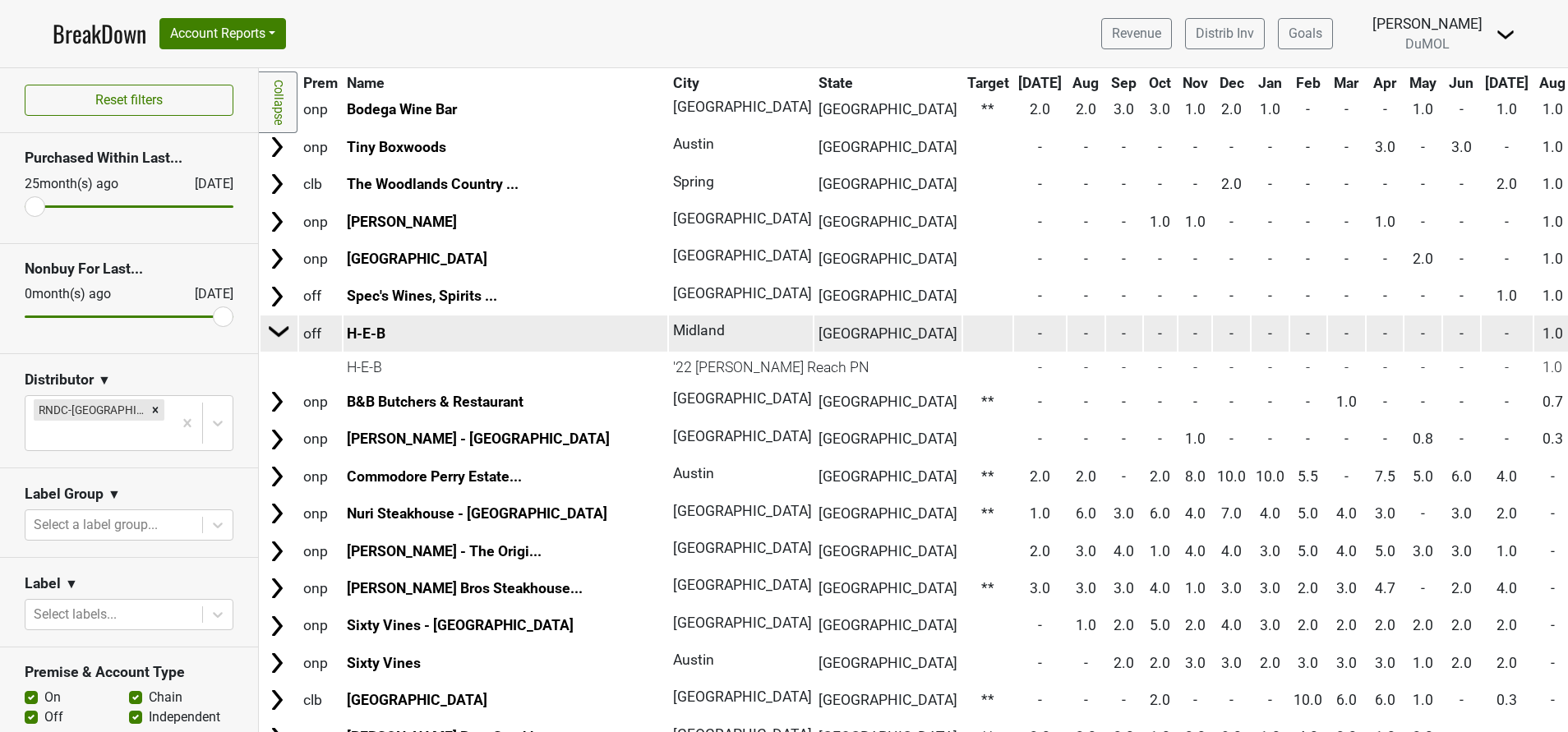
click at [273, 335] on img at bounding box center [279, 331] width 25 height 25
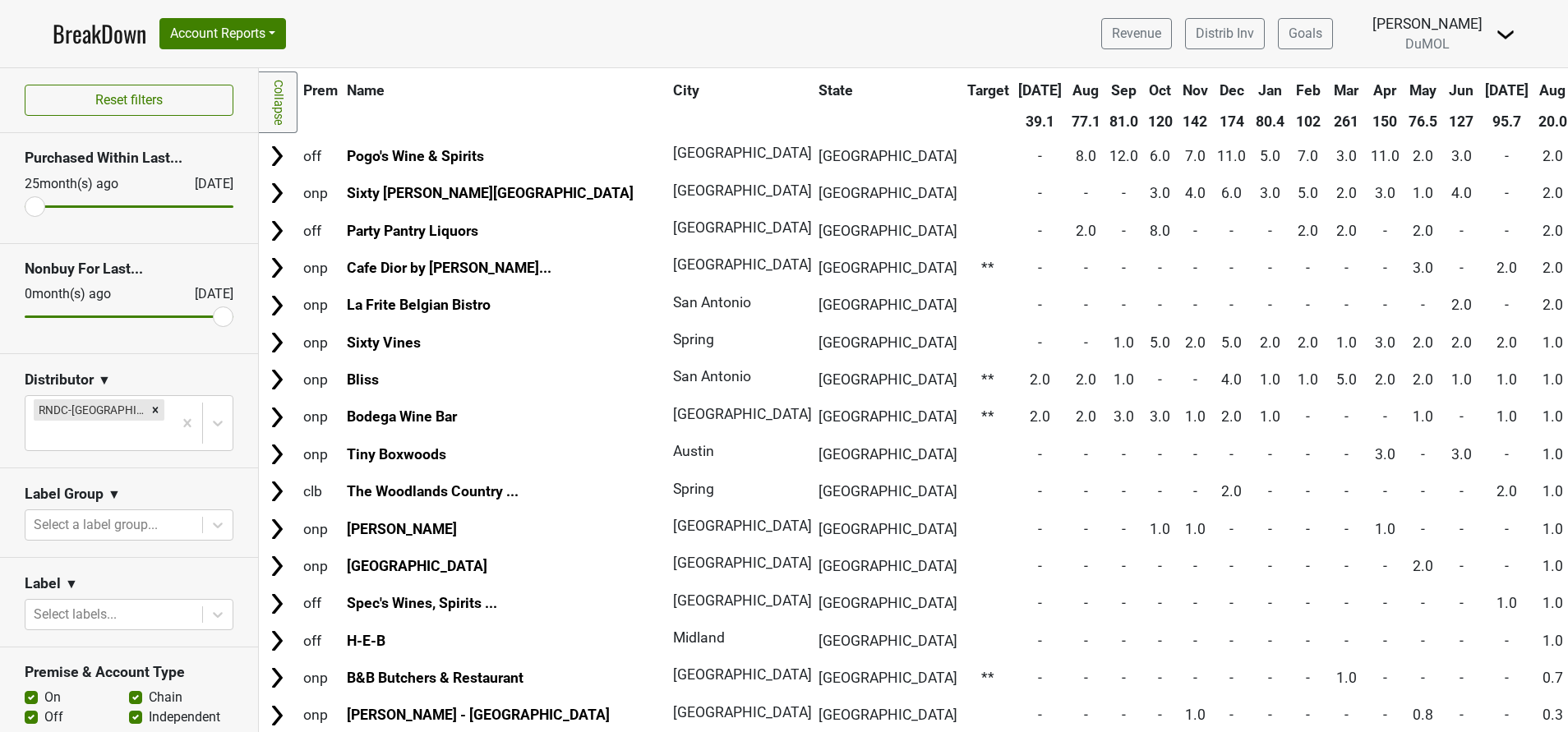
scroll to position [83, 0]
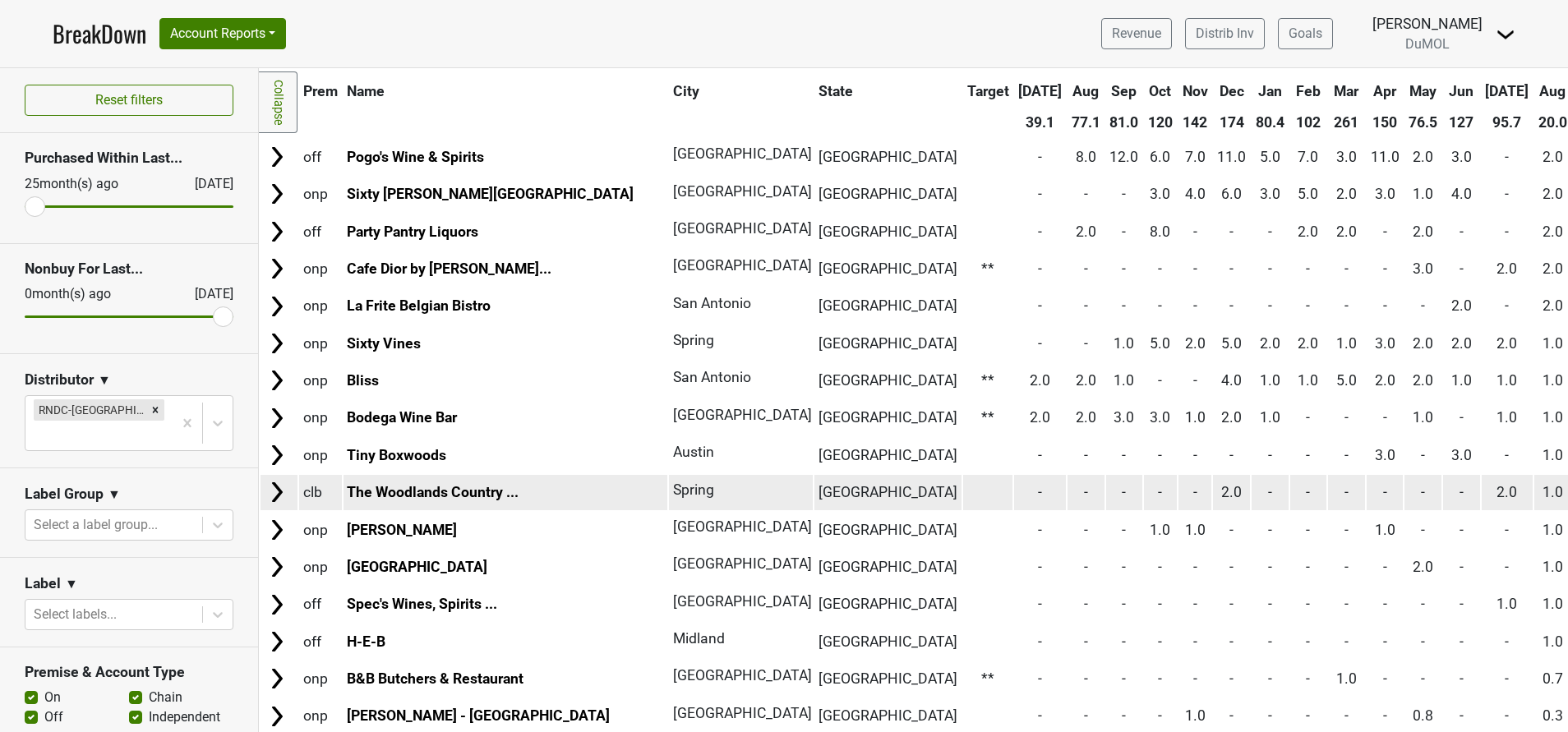
click at [274, 489] on img at bounding box center [276, 492] width 25 height 25
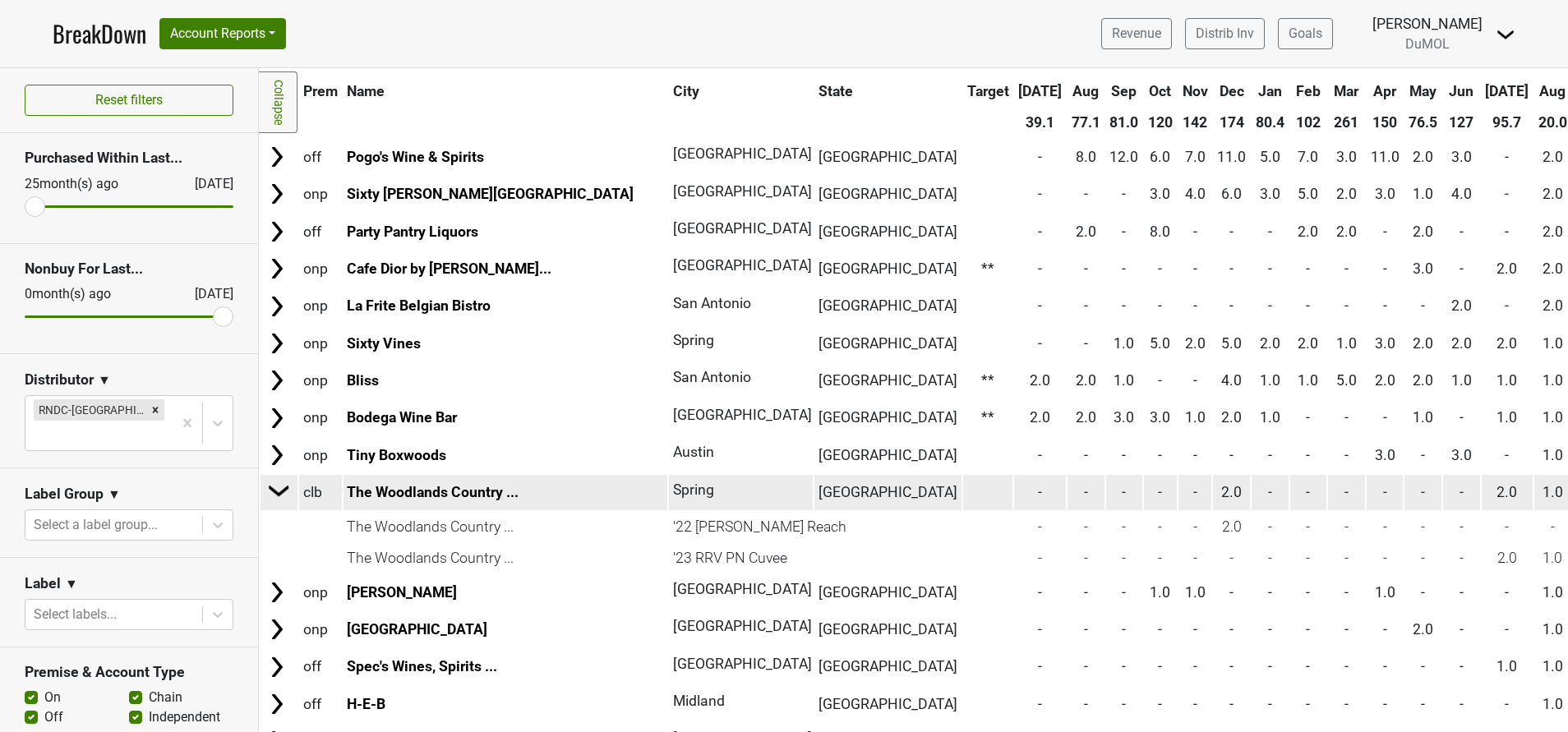
click at [274, 489] on img at bounding box center [279, 491] width 25 height 25
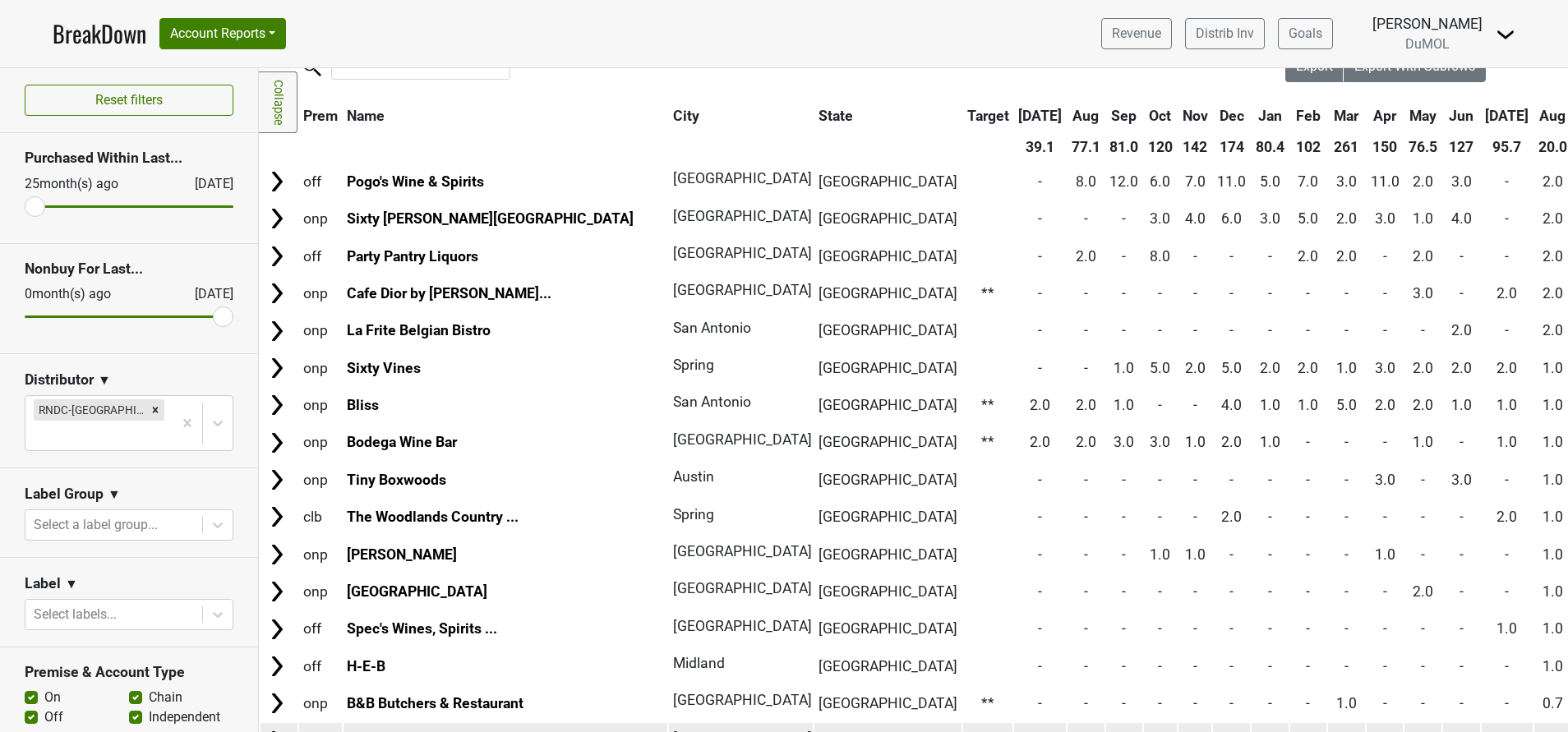
scroll to position [0, 0]
